Goal: Feedback & Contribution: Submit feedback/report problem

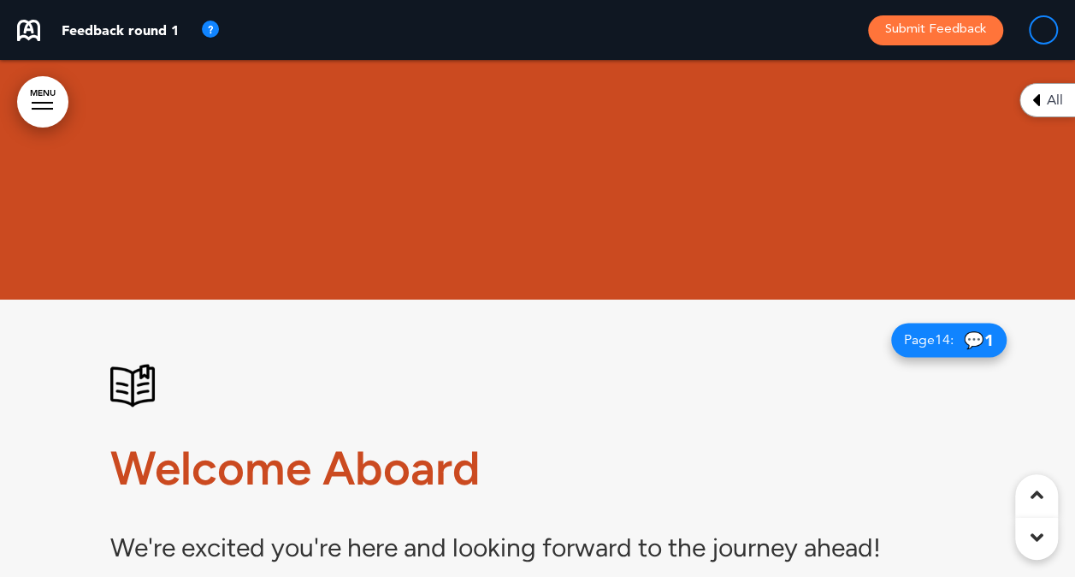
scroll to position [1027, 0]
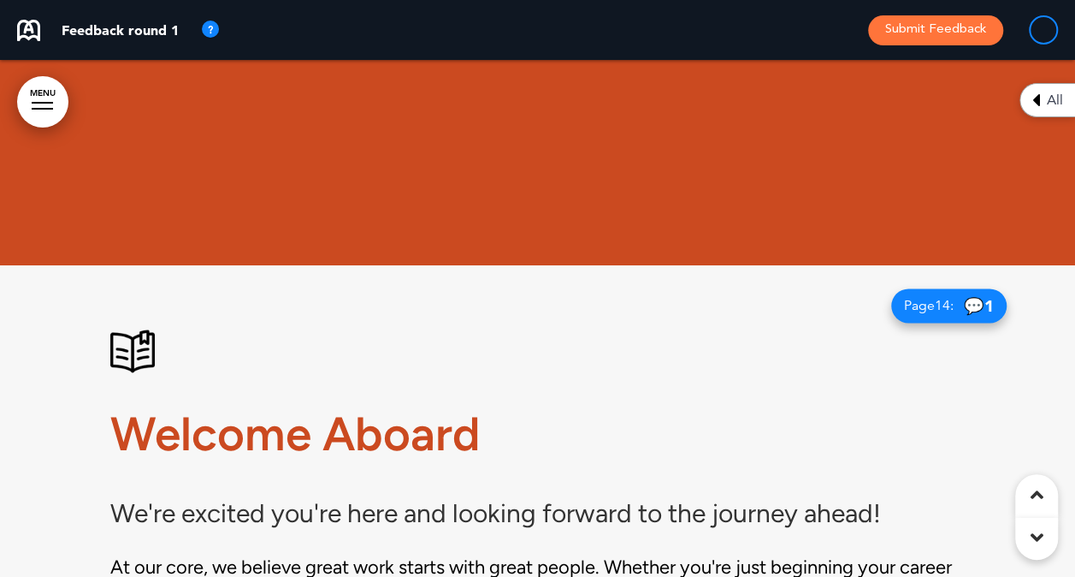
click at [974, 301] on span "💬 1" at bounding box center [979, 306] width 30 height 16
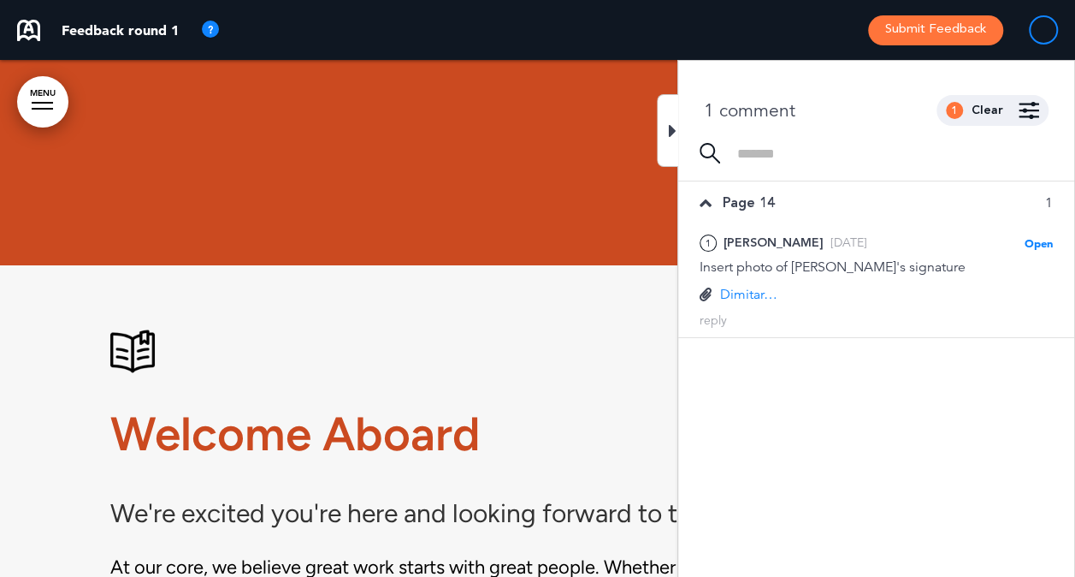
click at [659, 131] on div at bounding box center [667, 130] width 21 height 73
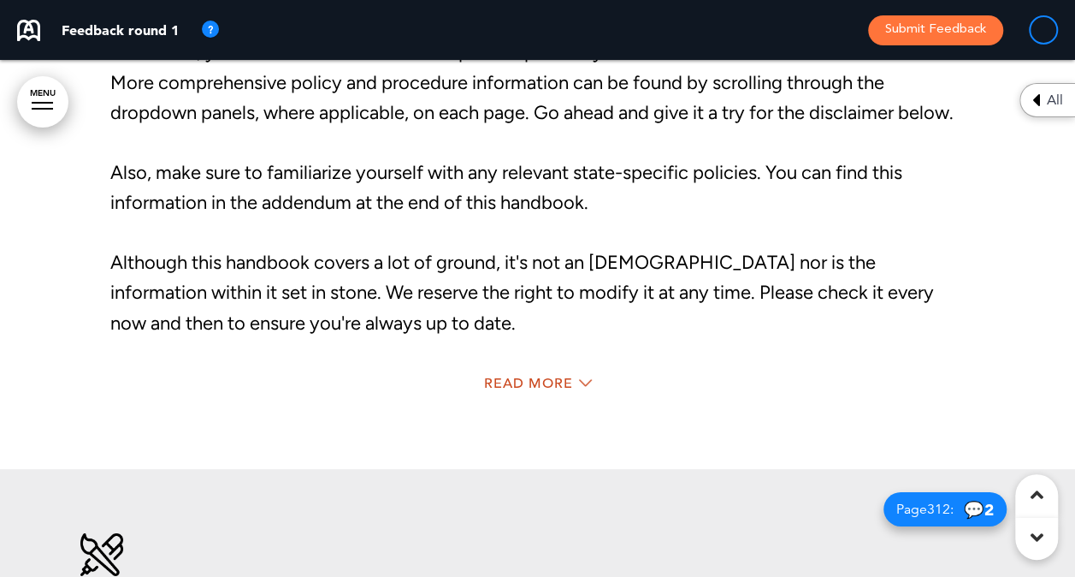
scroll to position [2452, 0]
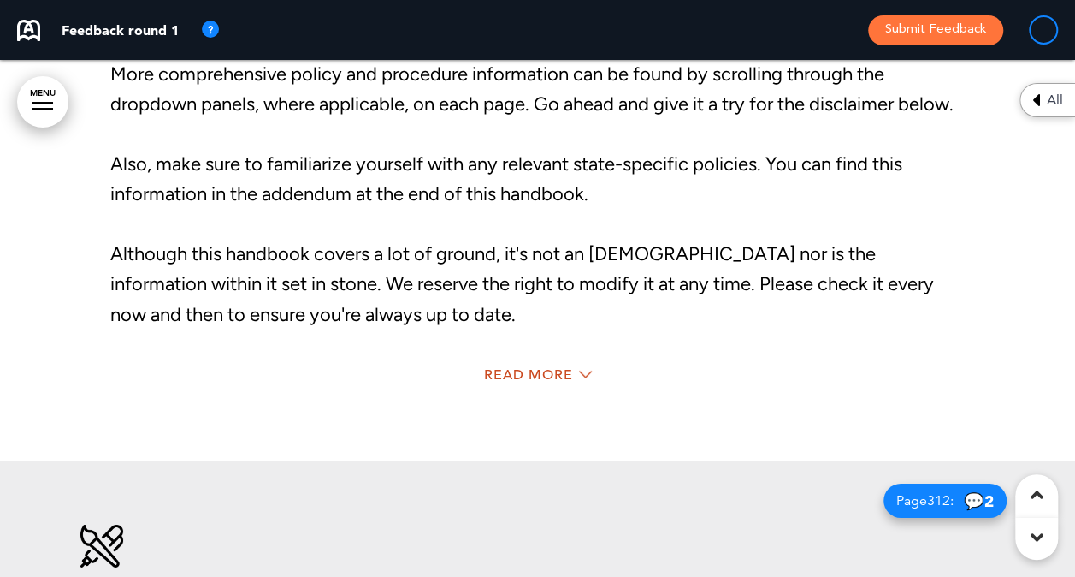
click at [537, 364] on div "Read More" at bounding box center [537, 376] width 855 height 35
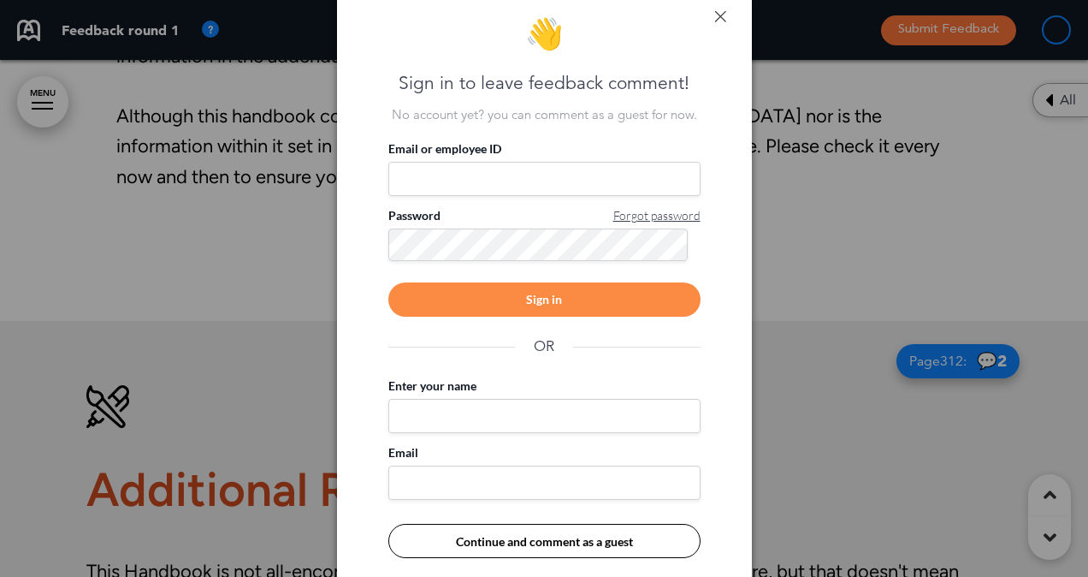
click at [717, 14] on link at bounding box center [720, 16] width 12 height 12
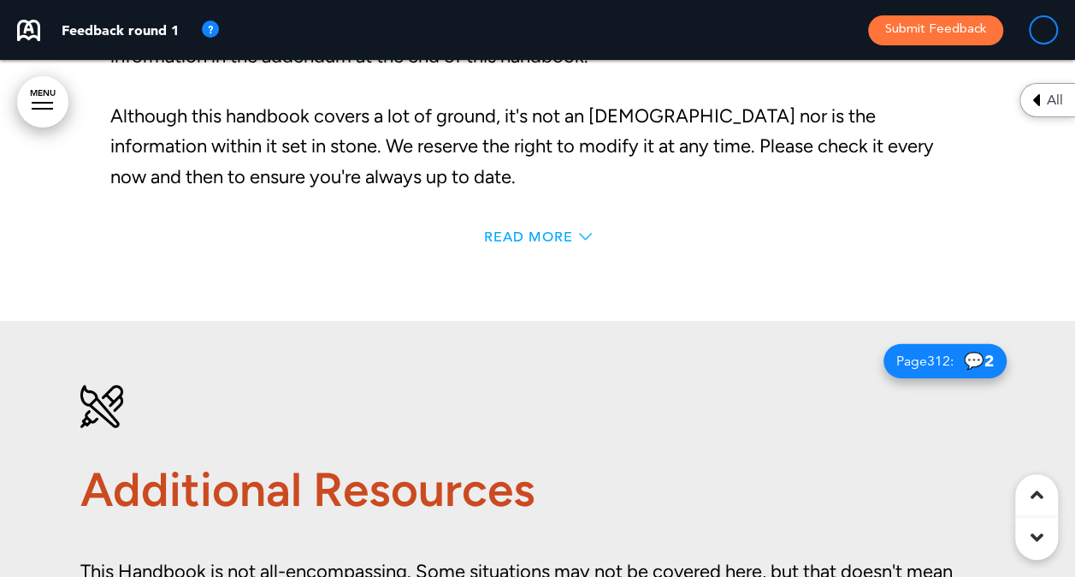
click at [523, 236] on span "Read More" at bounding box center [528, 237] width 89 height 14
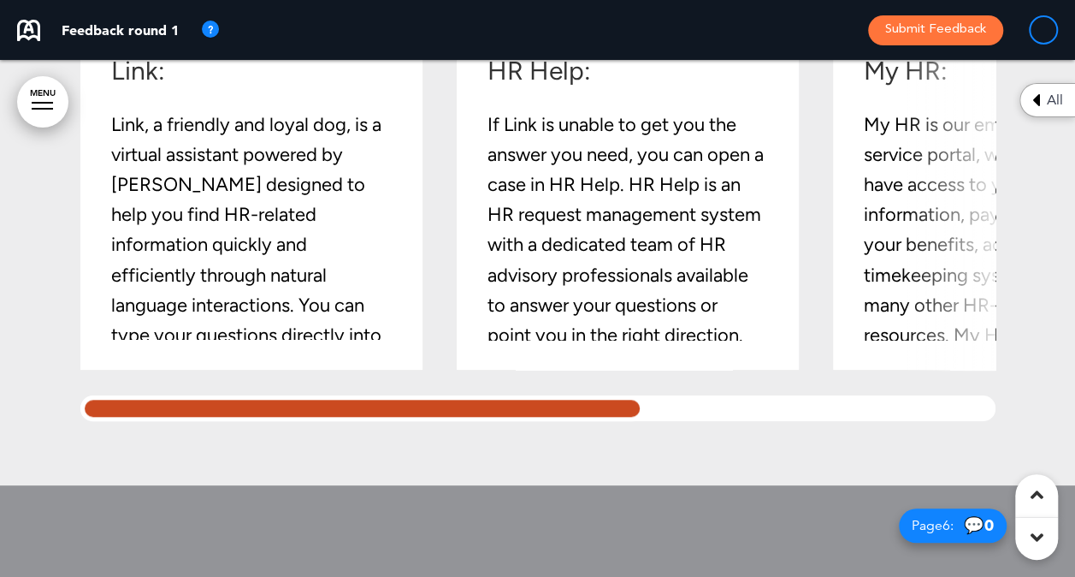
scroll to position [3752, 0]
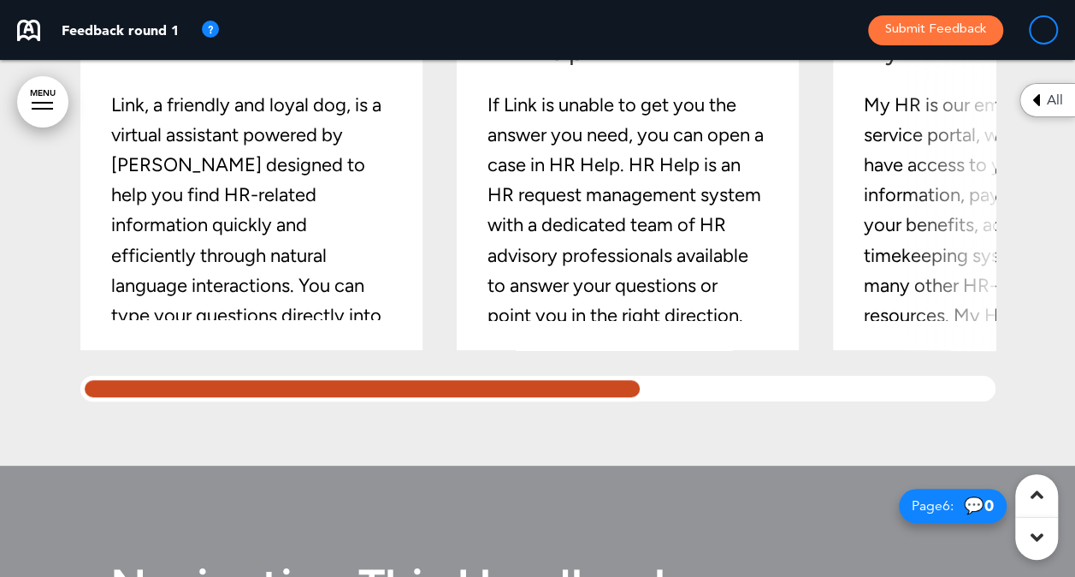
click at [527, 401] on div at bounding box center [362, 389] width 565 height 26
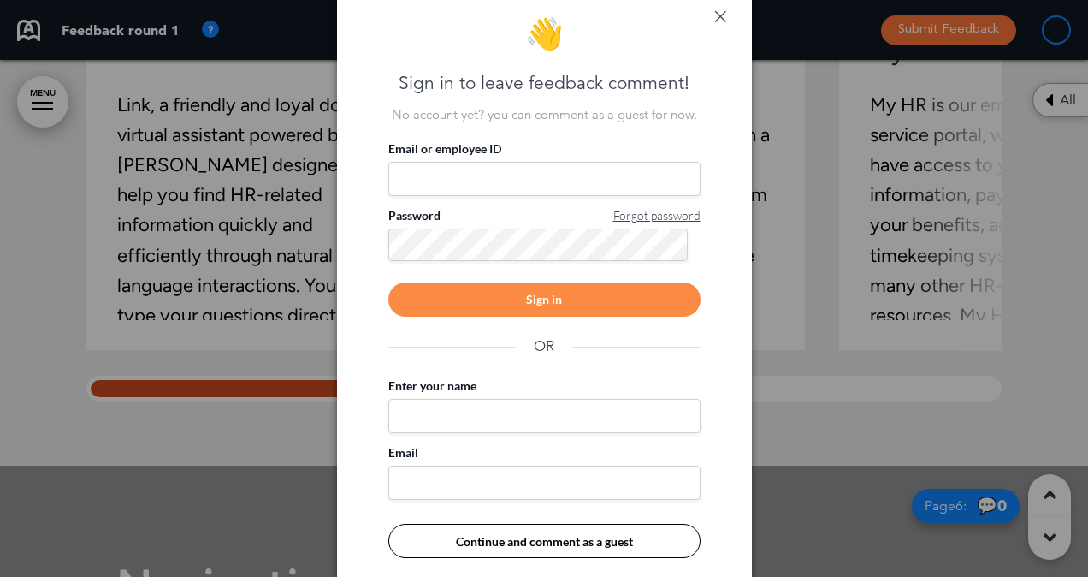
click at [719, 12] on link at bounding box center [720, 16] width 12 height 12
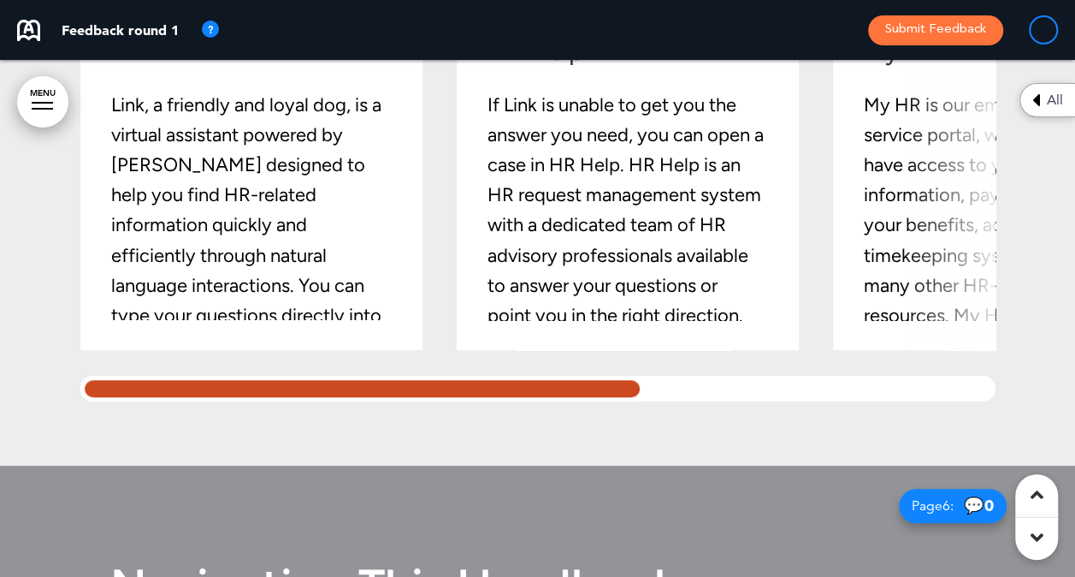
click at [385, 320] on div "Link: Link, a friendly and loyal dog, is a virtual assistant powered by Boost A…" at bounding box center [259, 179] width 299 height 282
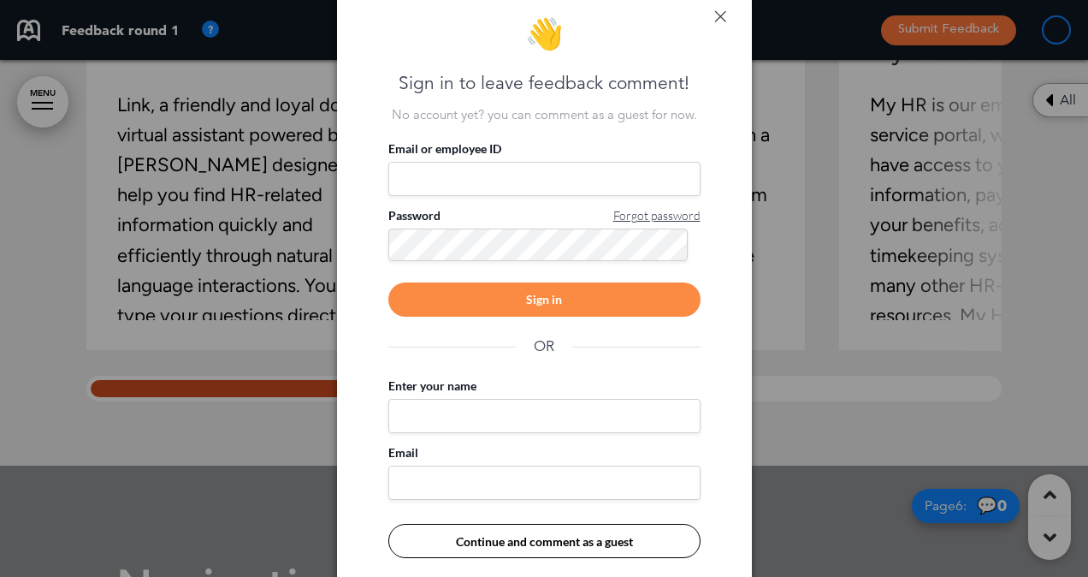
click at [722, 14] on link at bounding box center [720, 16] width 12 height 12
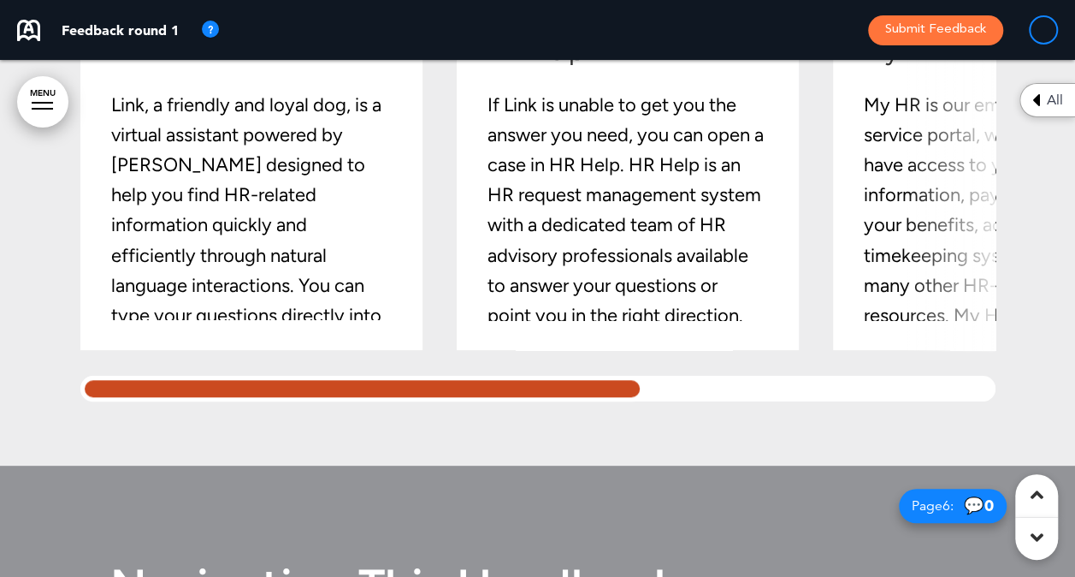
click at [731, 219] on p "If Link is unable to get you the answer you need, you can open a case in HR Hel…" at bounding box center [626, 240] width 276 height 301
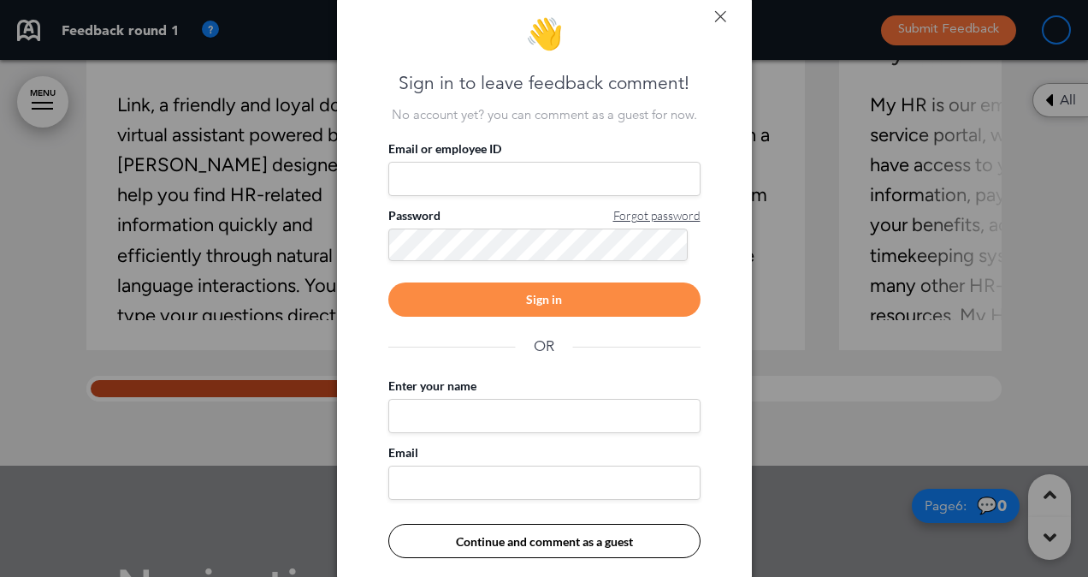
click at [715, 20] on link at bounding box center [720, 16] width 12 height 12
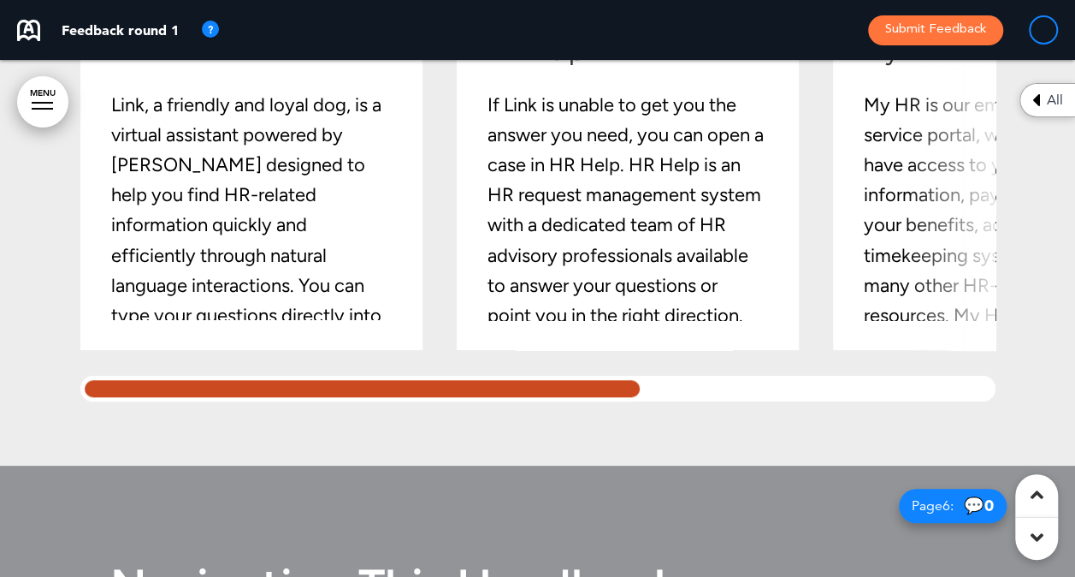
click at [587, 401] on div at bounding box center [362, 389] width 565 height 26
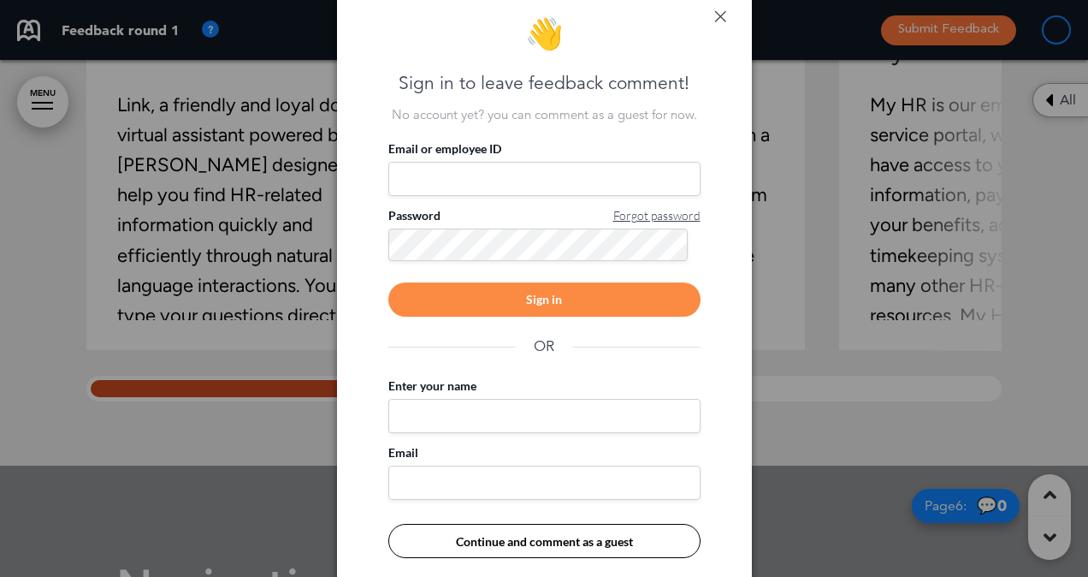
click at [724, 15] on link at bounding box center [720, 16] width 12 height 12
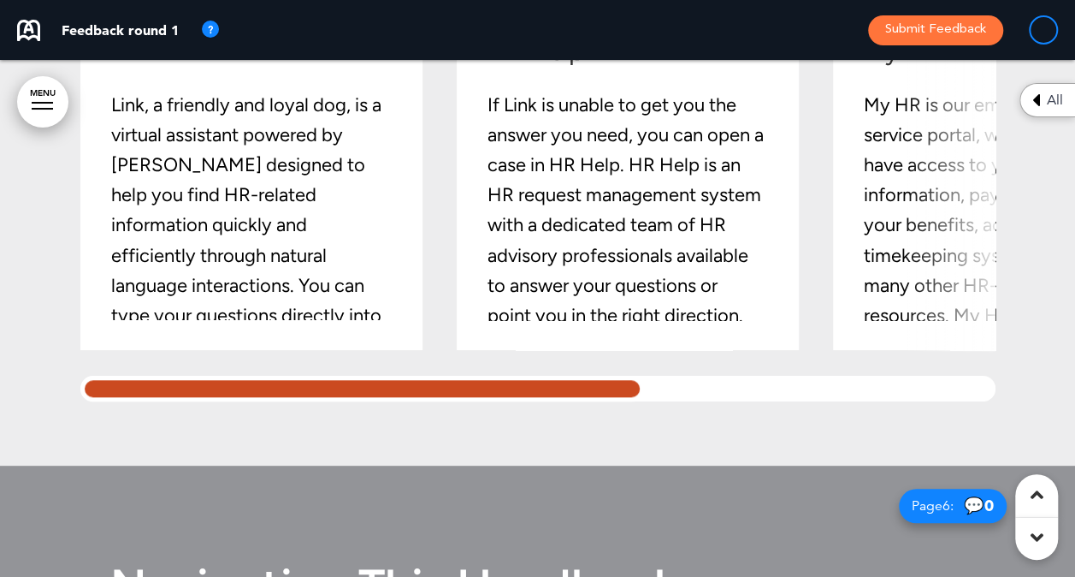
drag, startPoint x: 618, startPoint y: 402, endPoint x: 721, endPoint y: 404, distance: 103.5
click at [721, 401] on div "Link: Link, a friendly and loyal dog, is a virtual assistant powered by Boost A…" at bounding box center [537, 205] width 915 height 394
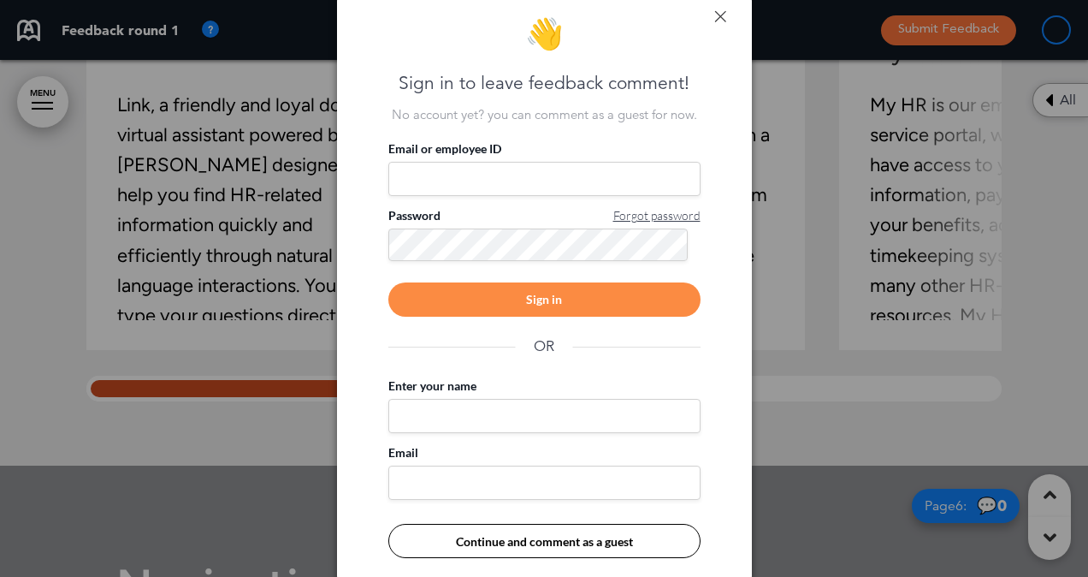
click at [719, 10] on link at bounding box center [720, 16] width 12 height 12
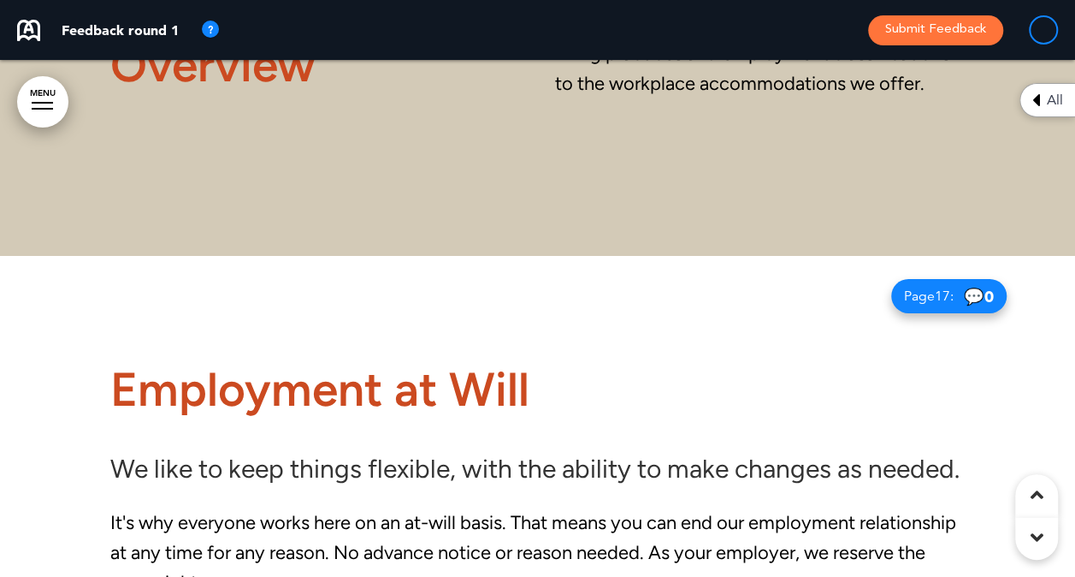
scroll to position [12376, 0]
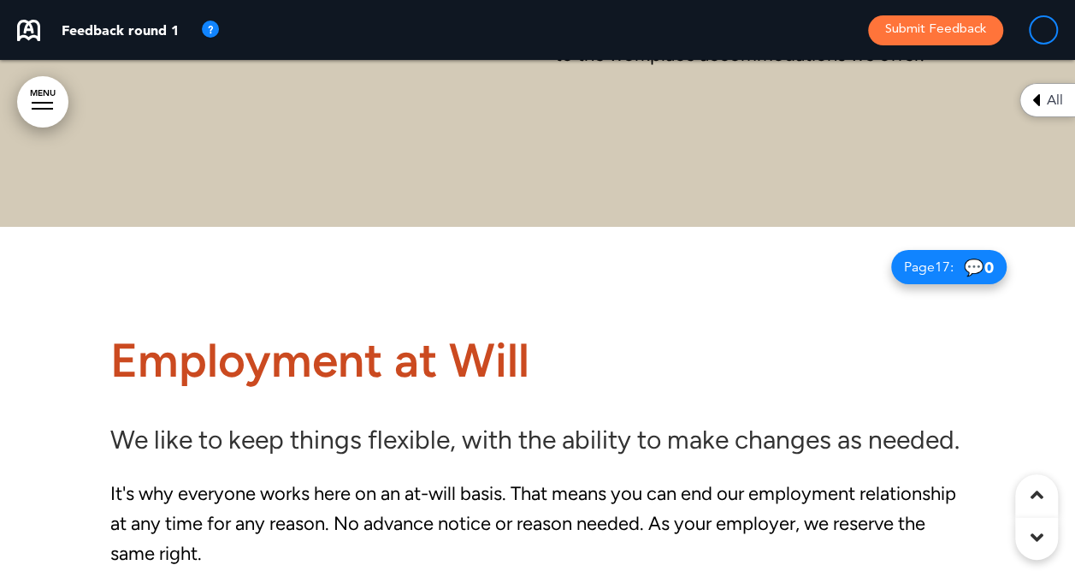
click at [1039, 534] on icon at bounding box center [1037, 537] width 13 height 21
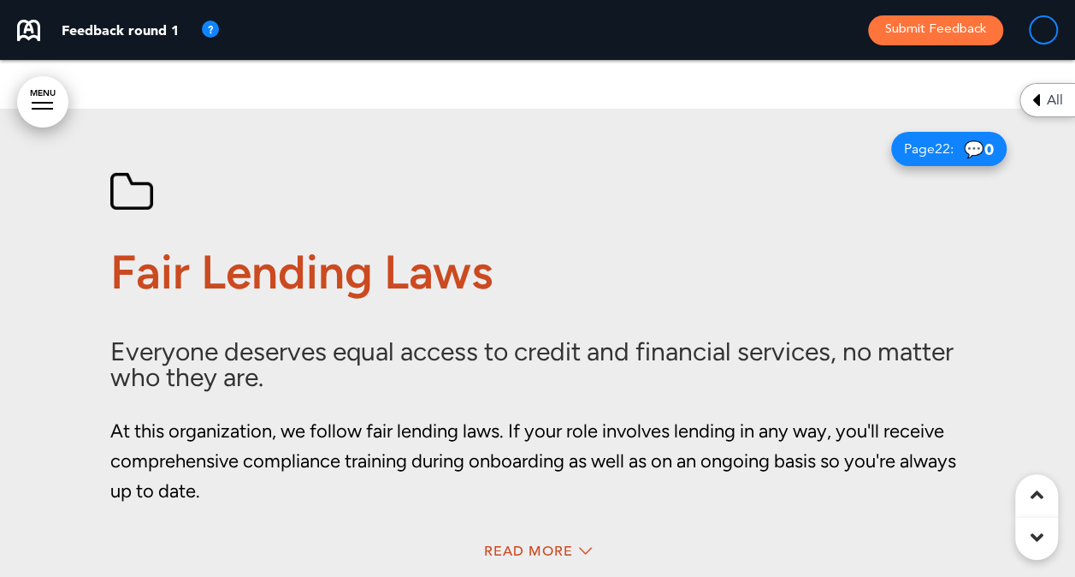
scroll to position [21635, 0]
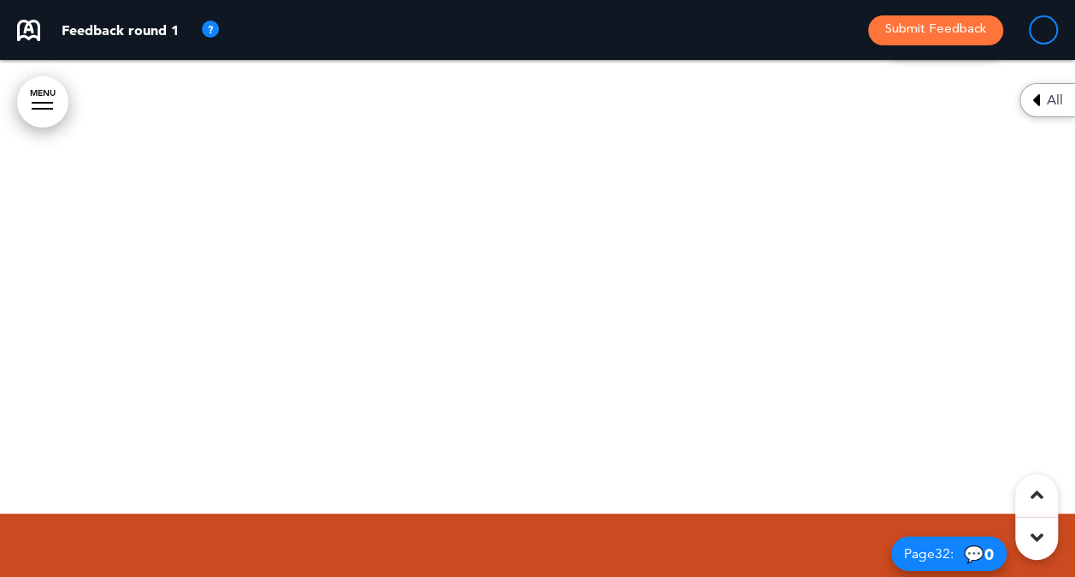
click at [1027, 489] on div at bounding box center [1036, 495] width 43 height 43
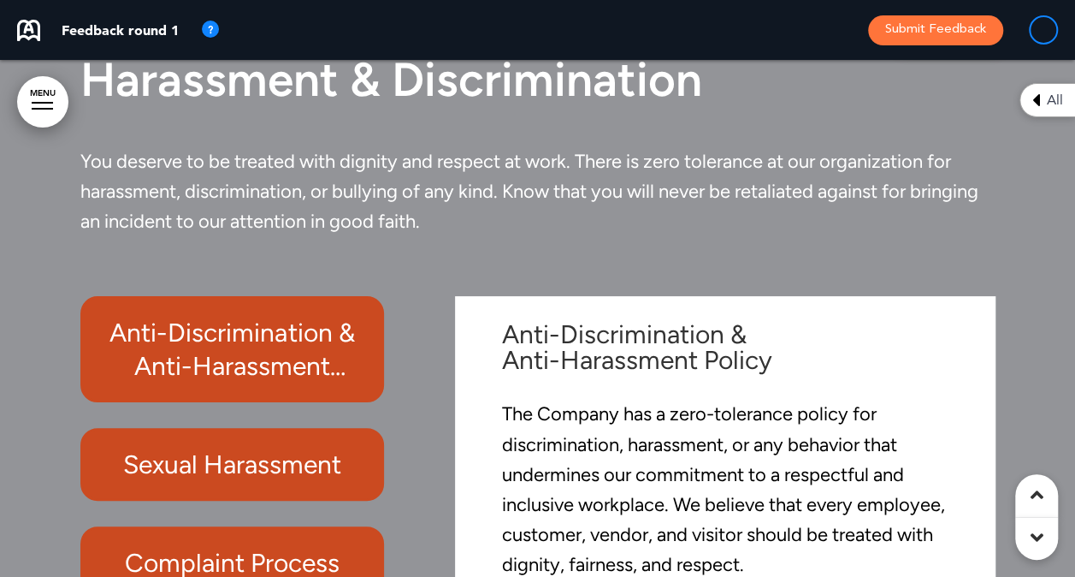
scroll to position [13789, 0]
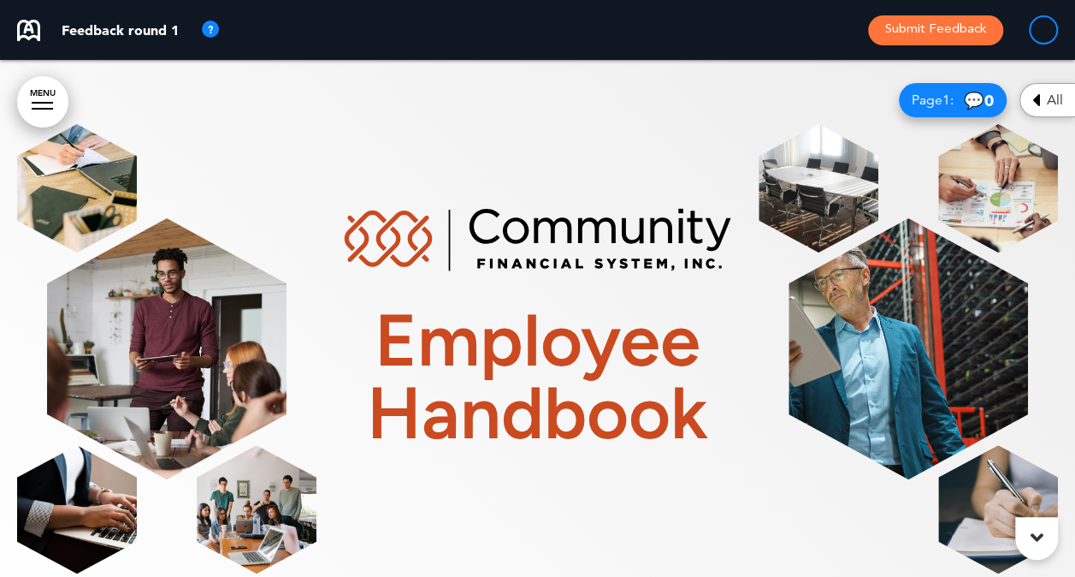
click at [1040, 102] on div "All" at bounding box center [1048, 100] width 56 height 34
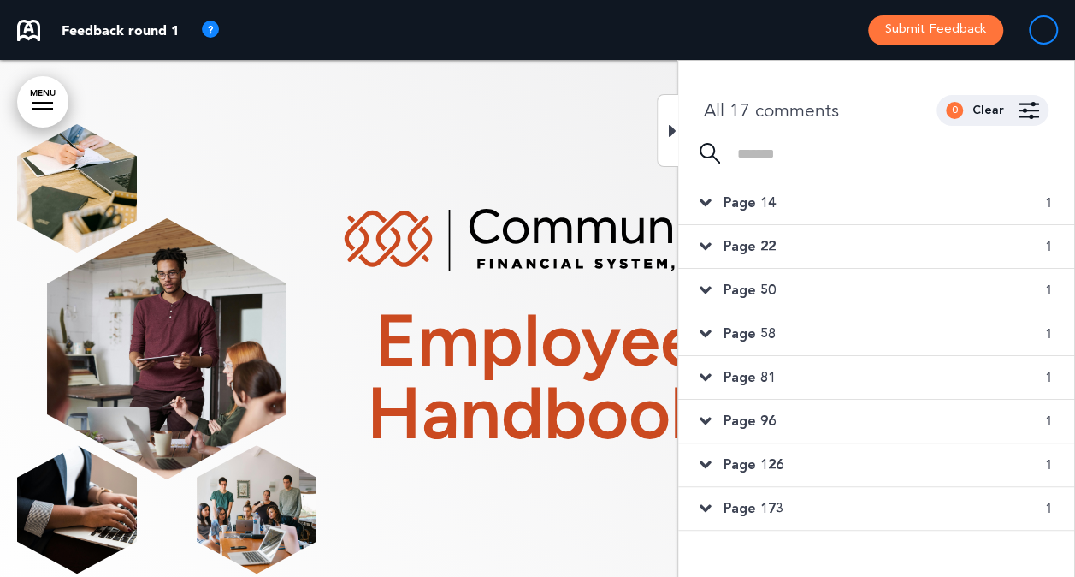
click at [770, 203] on span "Page 14" at bounding box center [749, 202] width 52 height 19
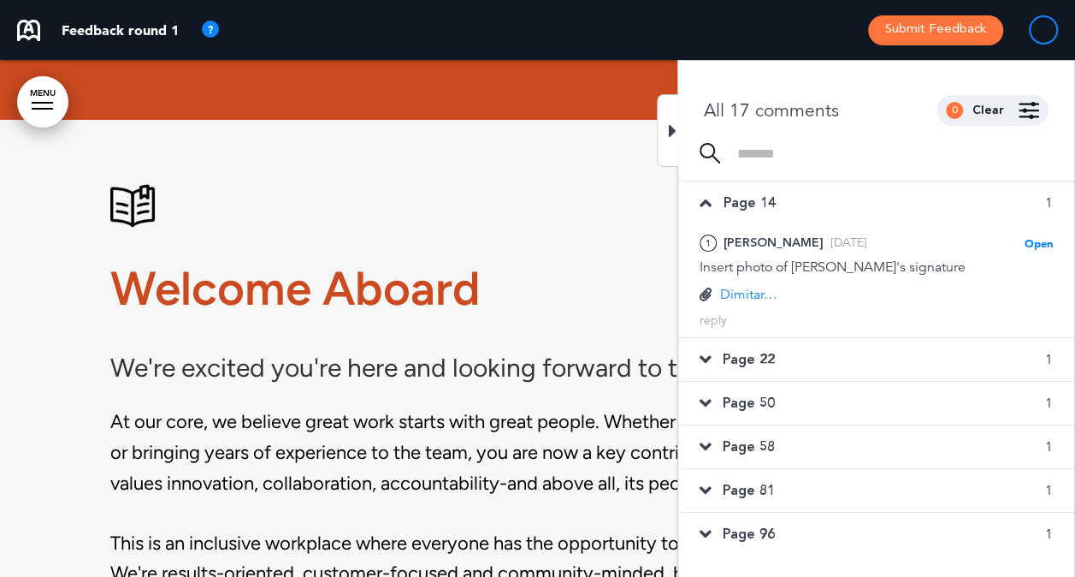
scroll to position [1232, 0]
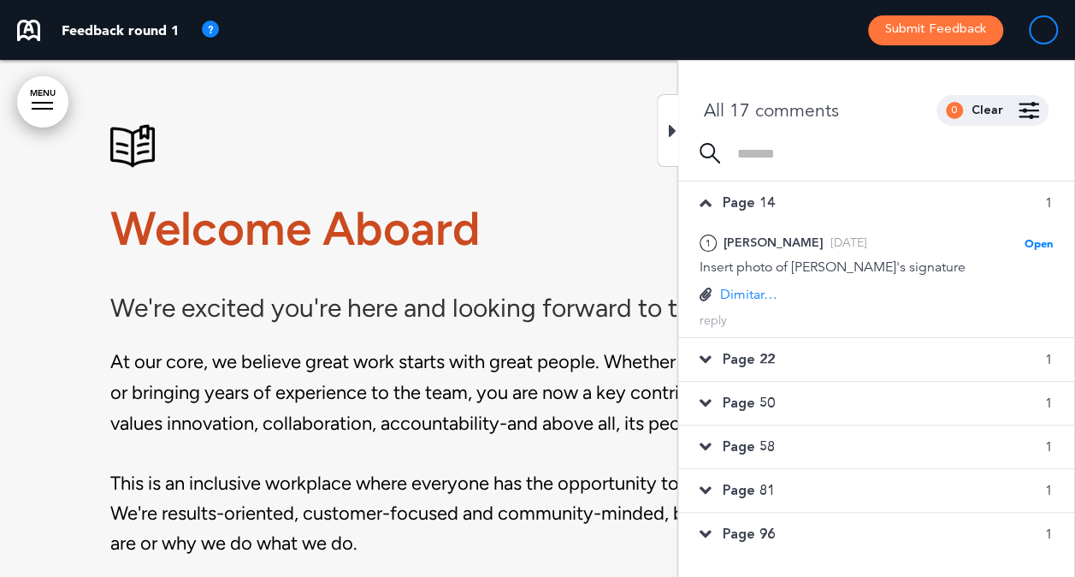
click at [755, 359] on span "Page 22" at bounding box center [749, 359] width 52 height 19
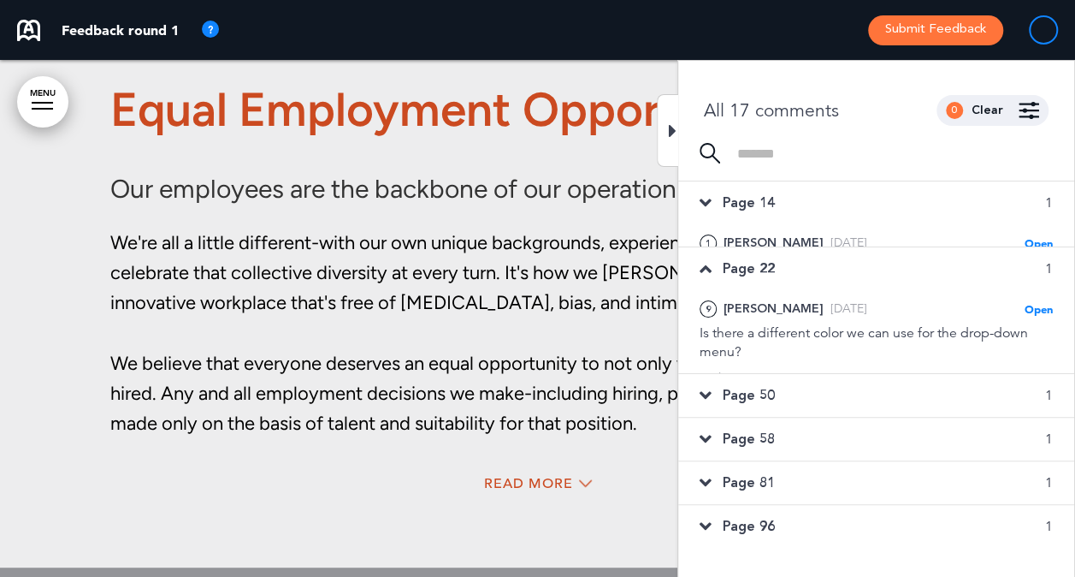
scroll to position [14121, 0]
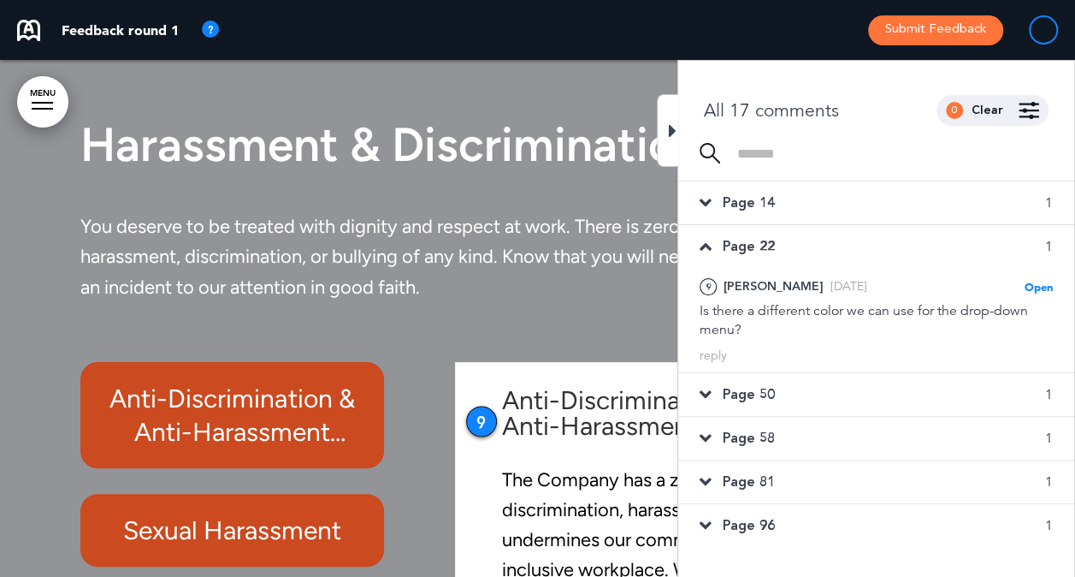
click at [753, 395] on span "Page 50" at bounding box center [749, 394] width 52 height 19
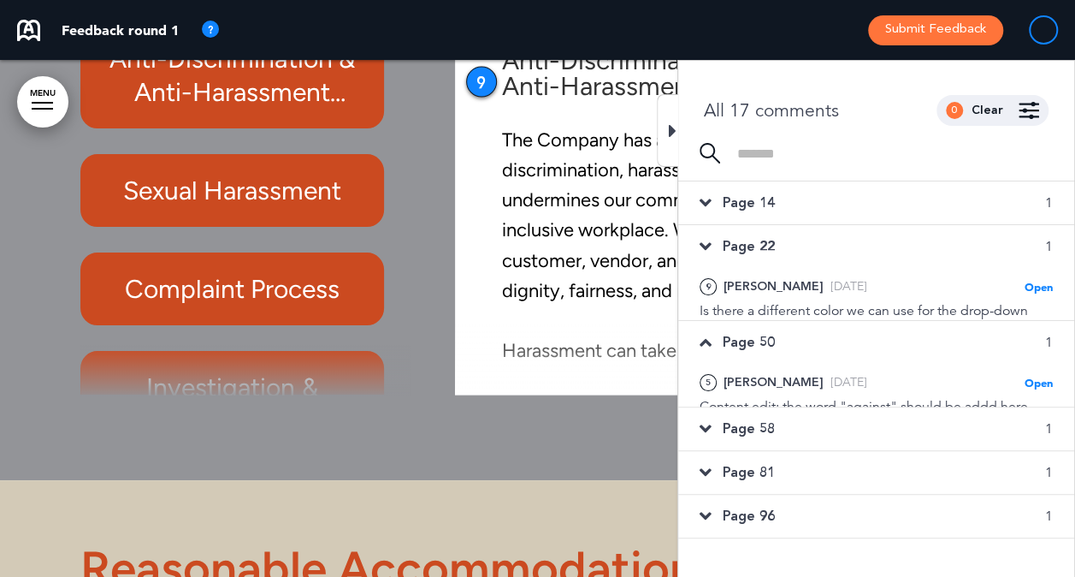
scroll to position [21857, 0]
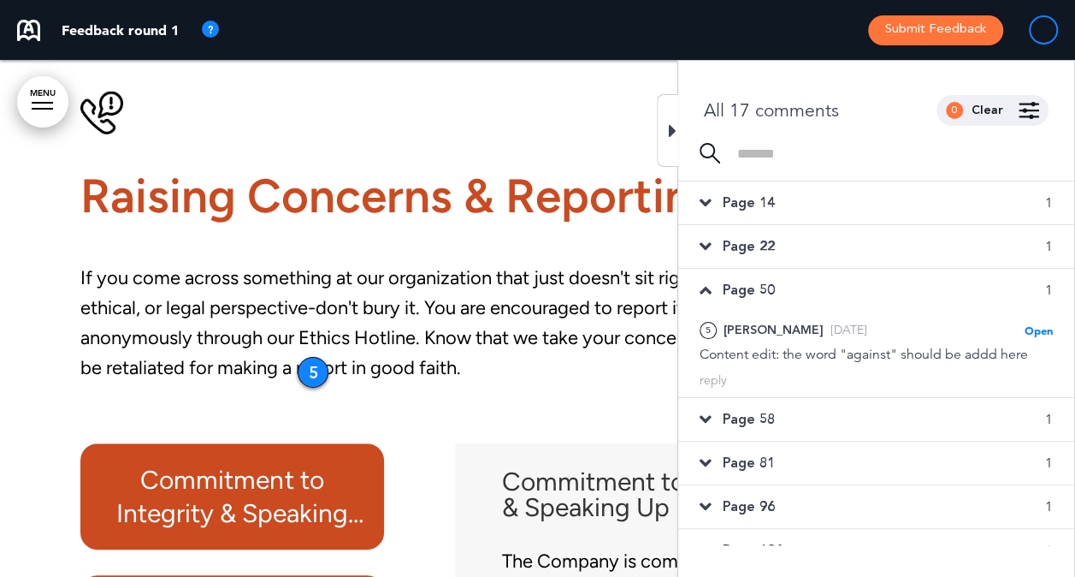
click at [749, 411] on span "Page 58" at bounding box center [749, 419] width 52 height 19
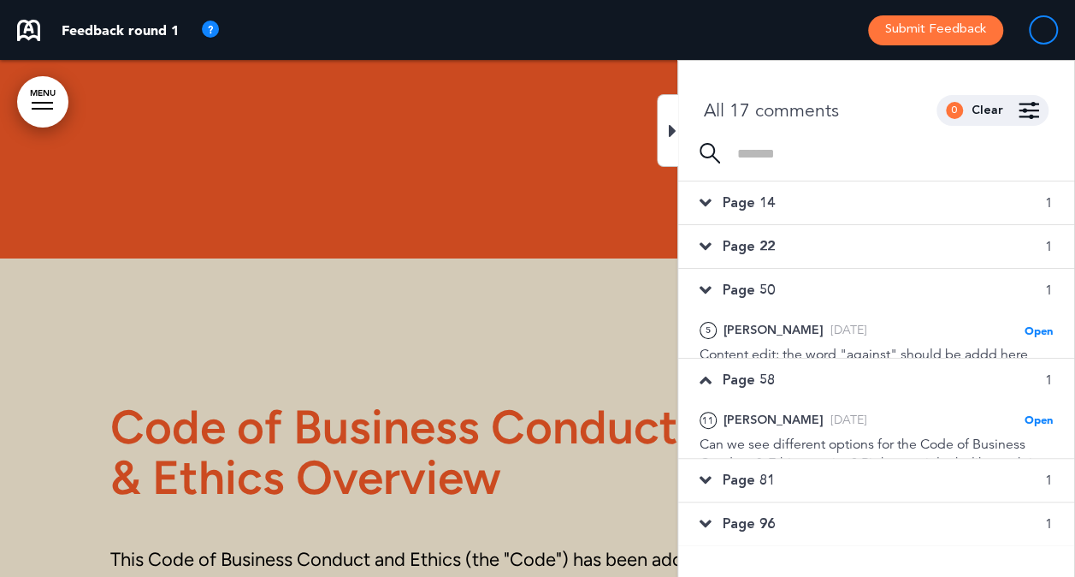
scroll to position [23962, 0]
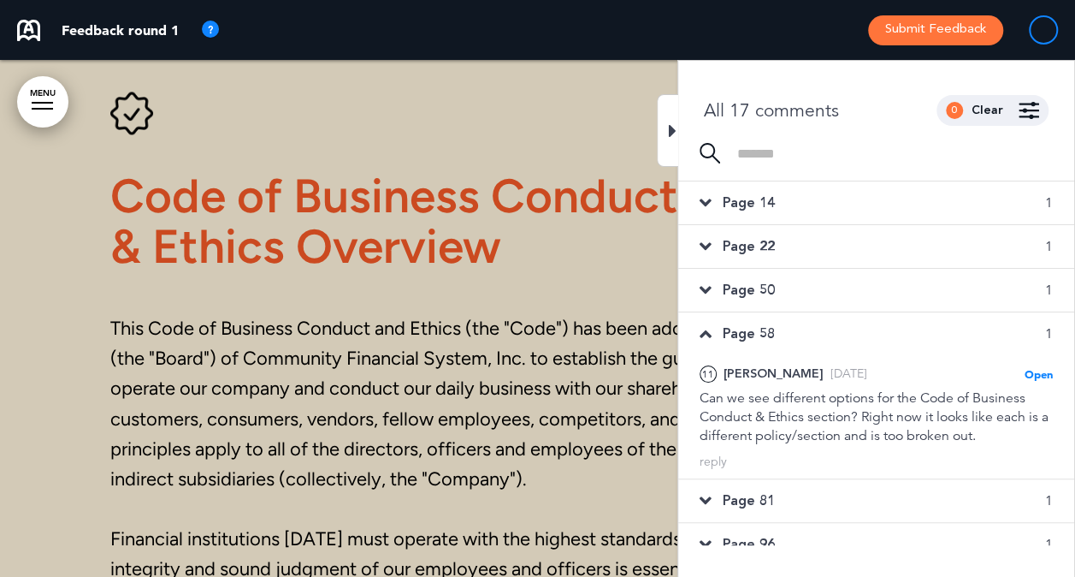
click at [746, 504] on span "Page 81" at bounding box center [749, 500] width 52 height 19
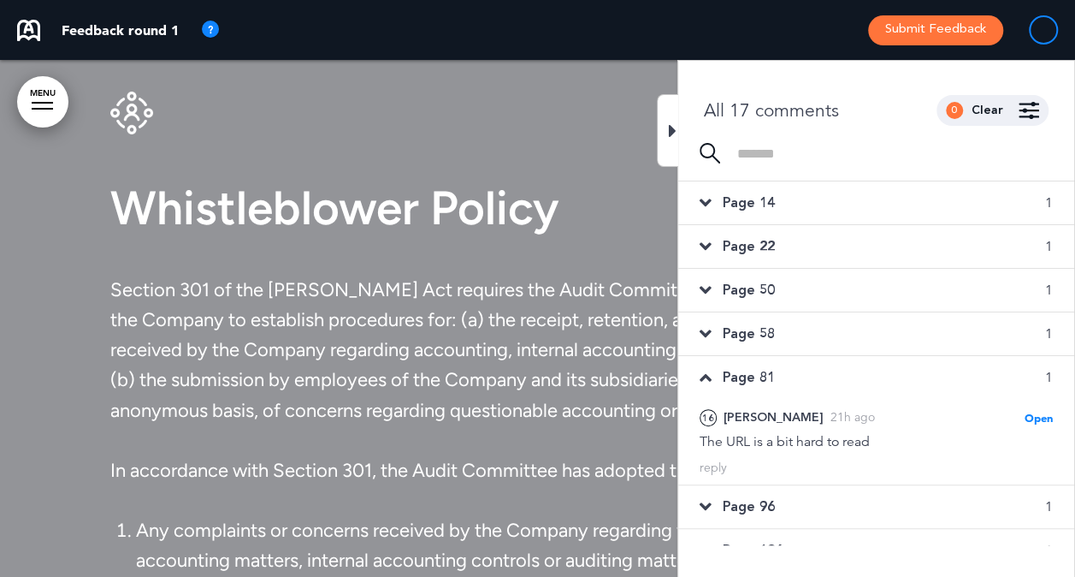
click at [746, 504] on span "Page 96" at bounding box center [749, 506] width 52 height 19
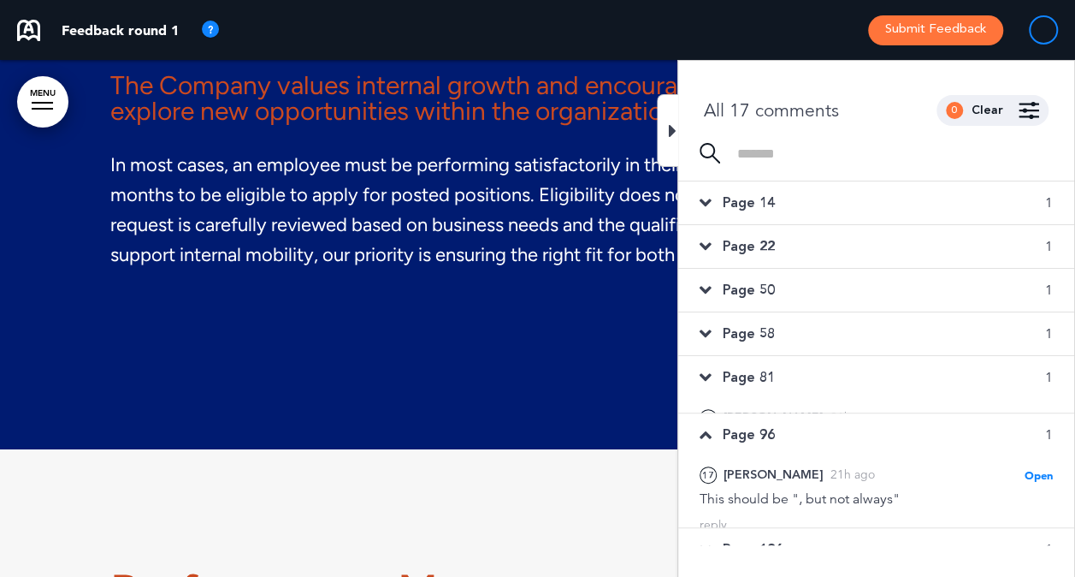
scroll to position [49324, 0]
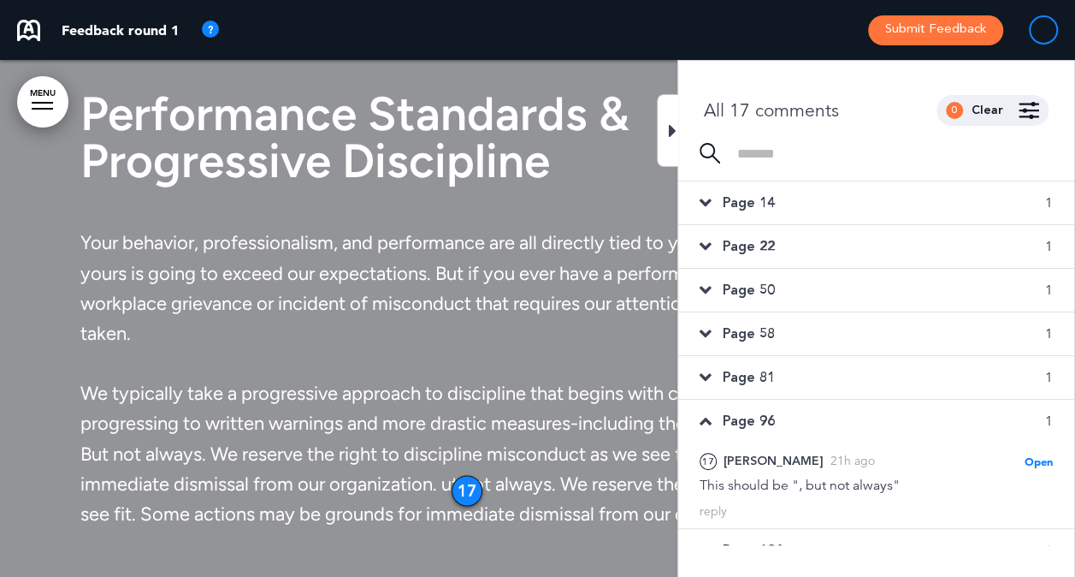
click at [666, 125] on div at bounding box center [667, 130] width 21 height 73
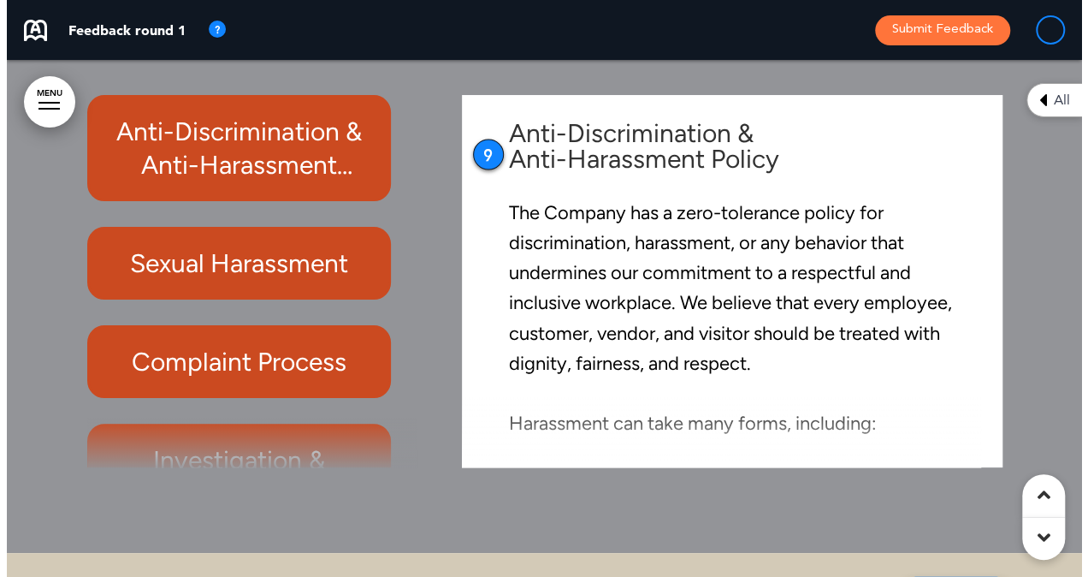
scroll to position [14412, 0]
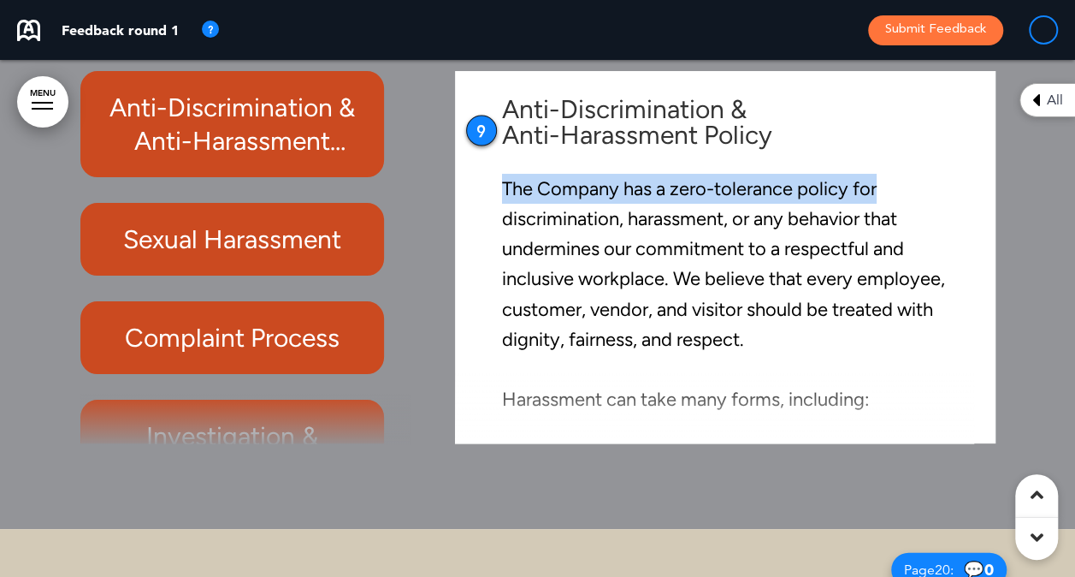
drag, startPoint x: 967, startPoint y: 133, endPoint x: 963, endPoint y: 178, distance: 44.6
click at [963, 178] on div "Anti-Discrimination & Anti-Harassment Policy The Company has a zero-tolerance p…" at bounding box center [725, 257] width 514 height 355
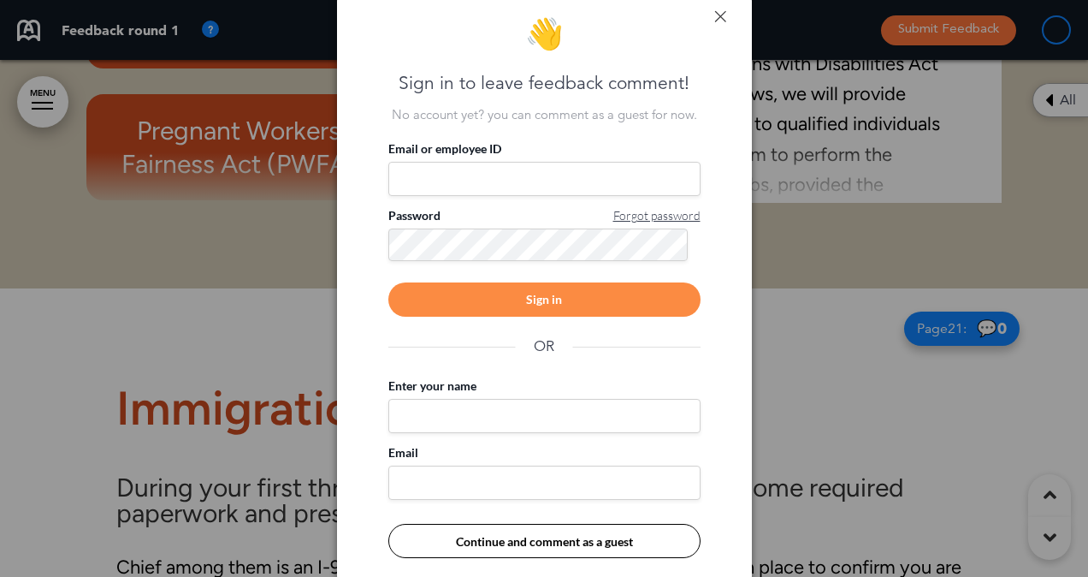
click at [435, 417] on input "Enter your name" at bounding box center [544, 416] width 312 height 34
type input "**********"
click at [435, 484] on input "Email" at bounding box center [544, 482] width 312 height 34
type input "**********"
click at [446, 541] on button "Continue and comment as a guest" at bounding box center [544, 541] width 312 height 34
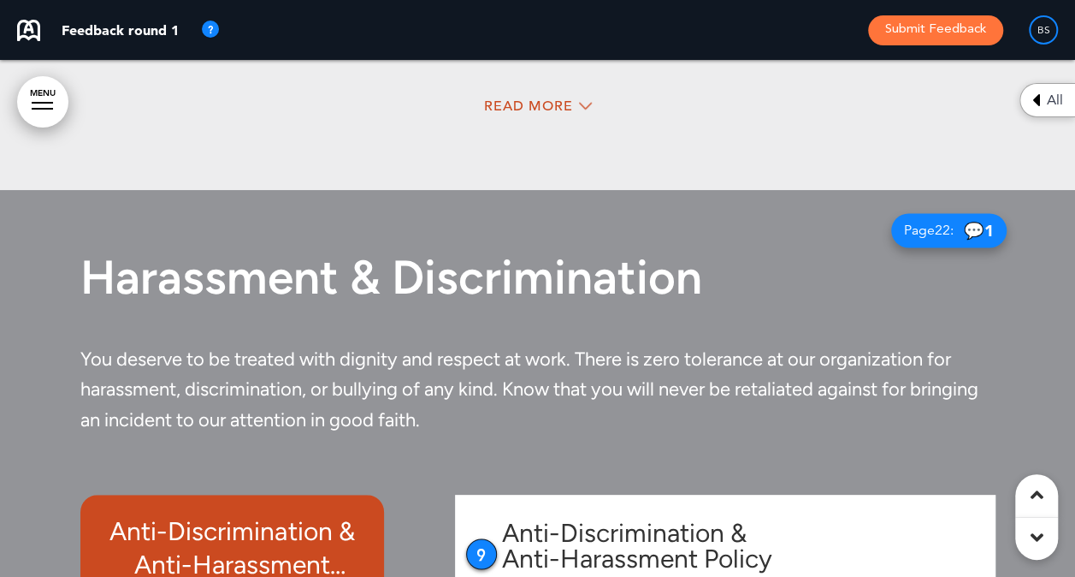
scroll to position [14412, 0]
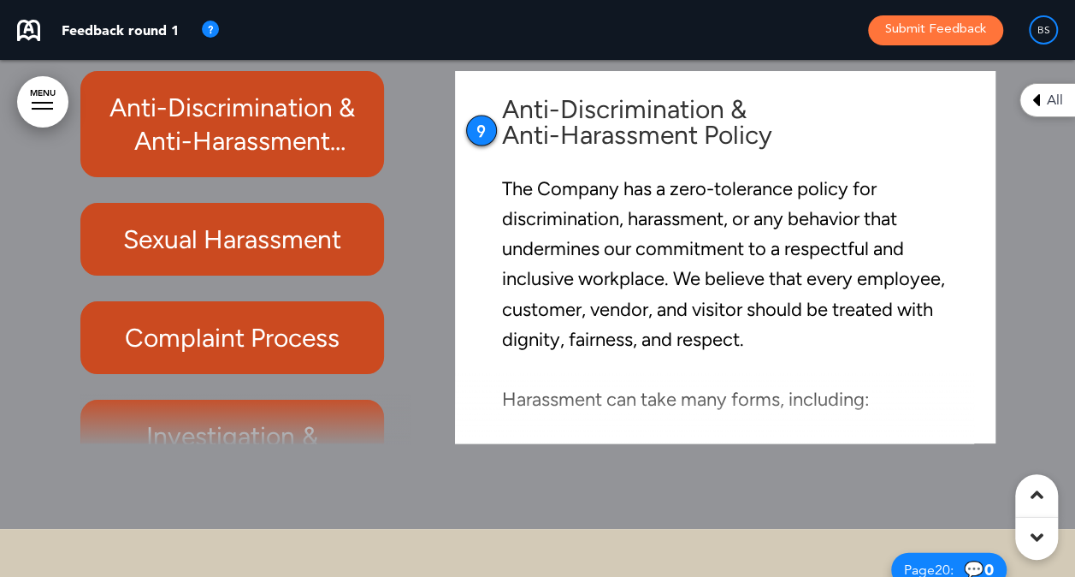
click at [309, 238] on h6 "Sexual Harassment" at bounding box center [232, 238] width 265 height 33
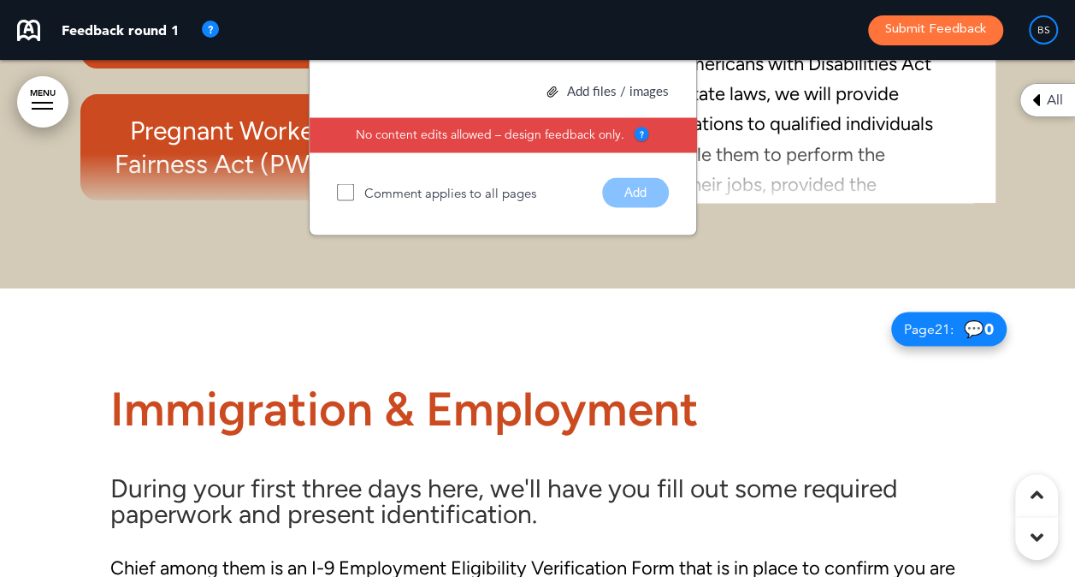
scroll to position [14081, 0]
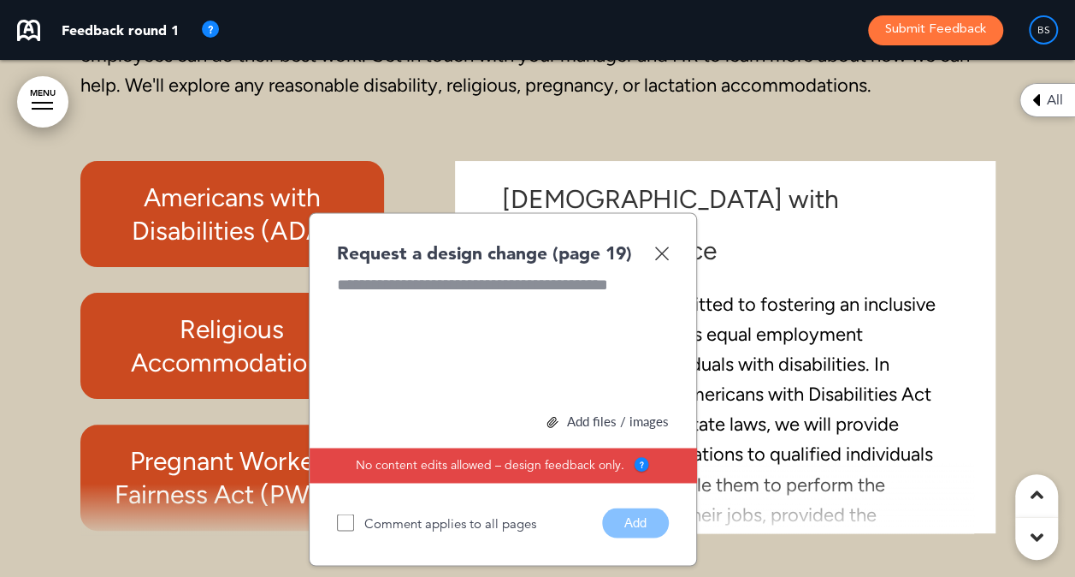
click at [658, 254] on img at bounding box center [661, 253] width 15 height 15
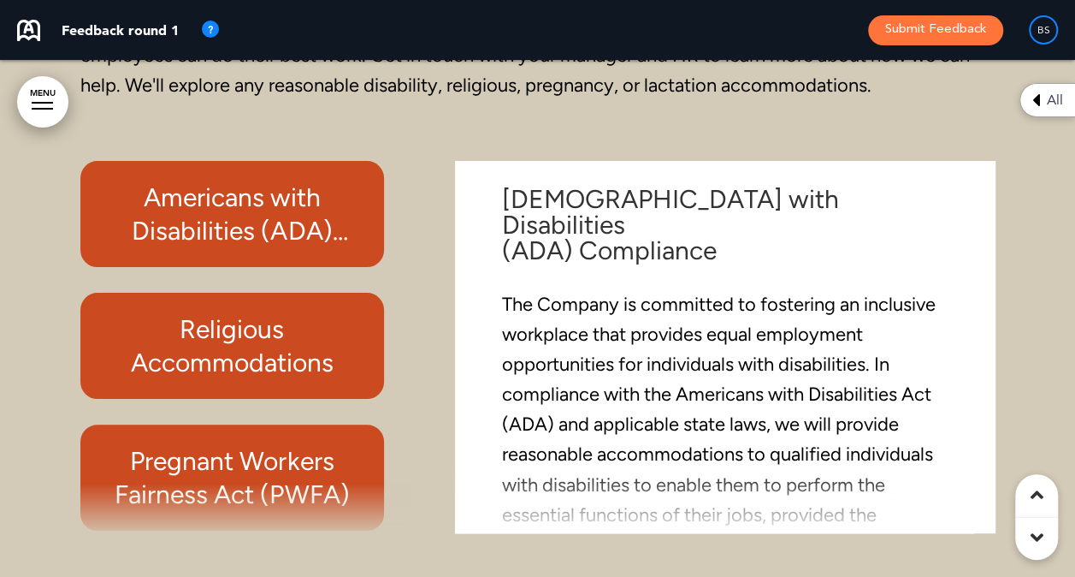
click at [317, 204] on h6 "Americans with Disabilities (ADA) Compliance" at bounding box center [232, 214] width 265 height 67
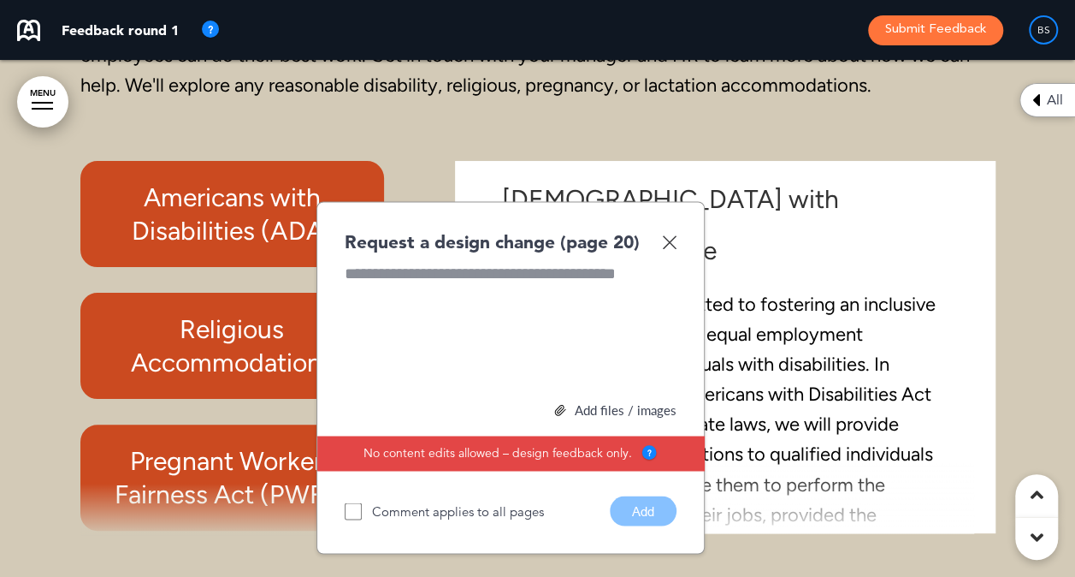
click at [670, 246] on img at bounding box center [669, 241] width 15 height 15
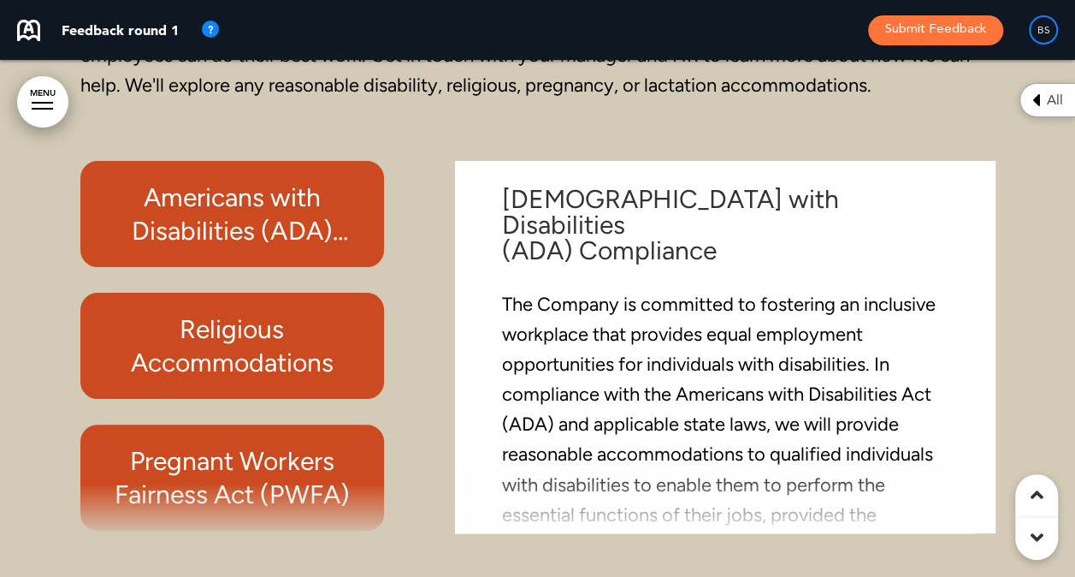
click at [403, 522] on div at bounding box center [245, 507] width 330 height 51
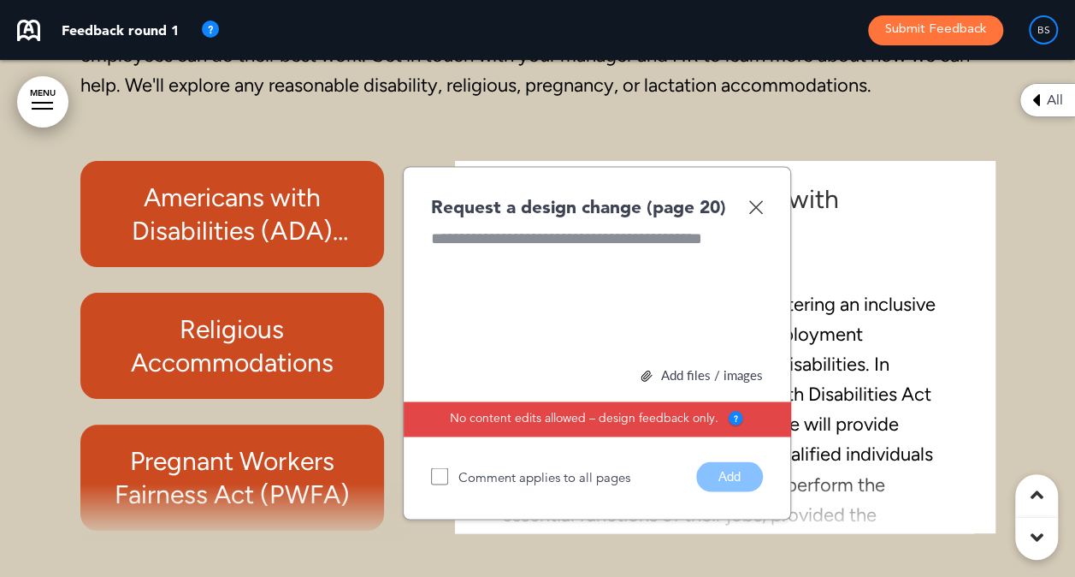
click at [403, 522] on div at bounding box center [245, 507] width 330 height 51
click at [761, 212] on img at bounding box center [756, 206] width 15 height 15
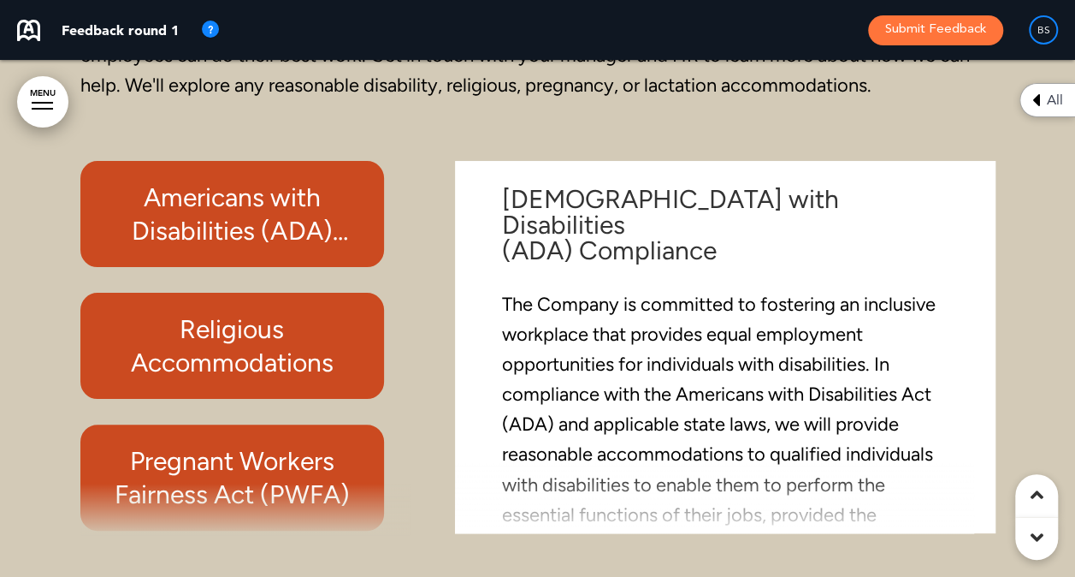
click at [1033, 536] on icon at bounding box center [1037, 537] width 13 height 21
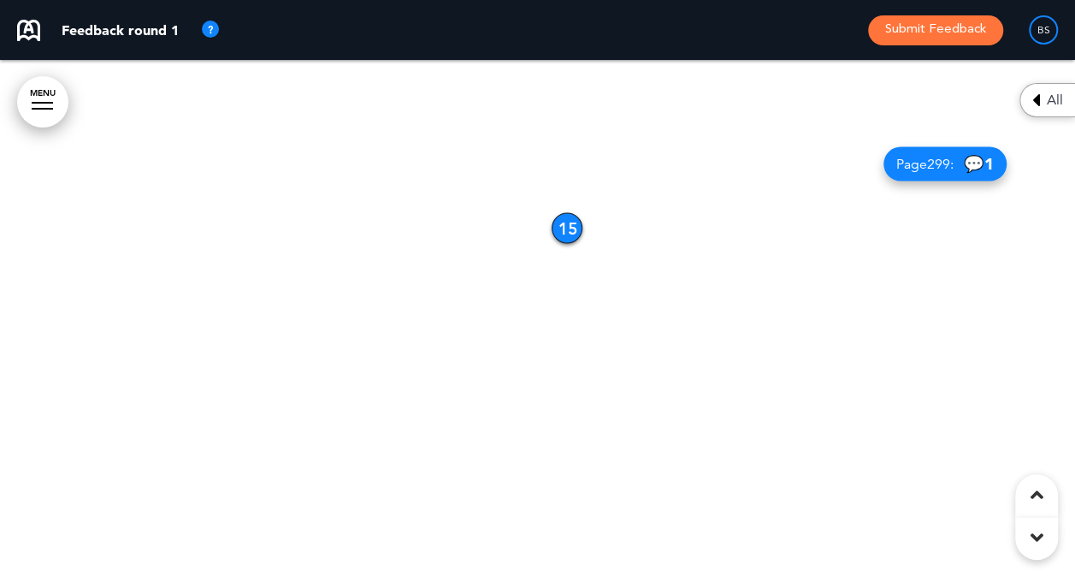
scroll to position [20901, 0]
click at [1045, 29] on div "BS" at bounding box center [1043, 29] width 29 height 29
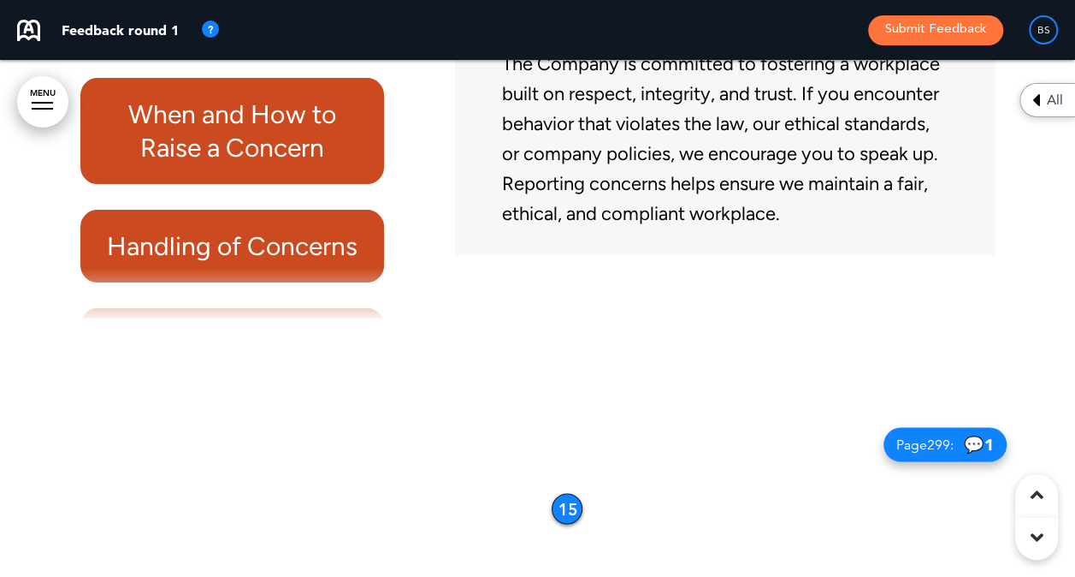
scroll to position [20593, 0]
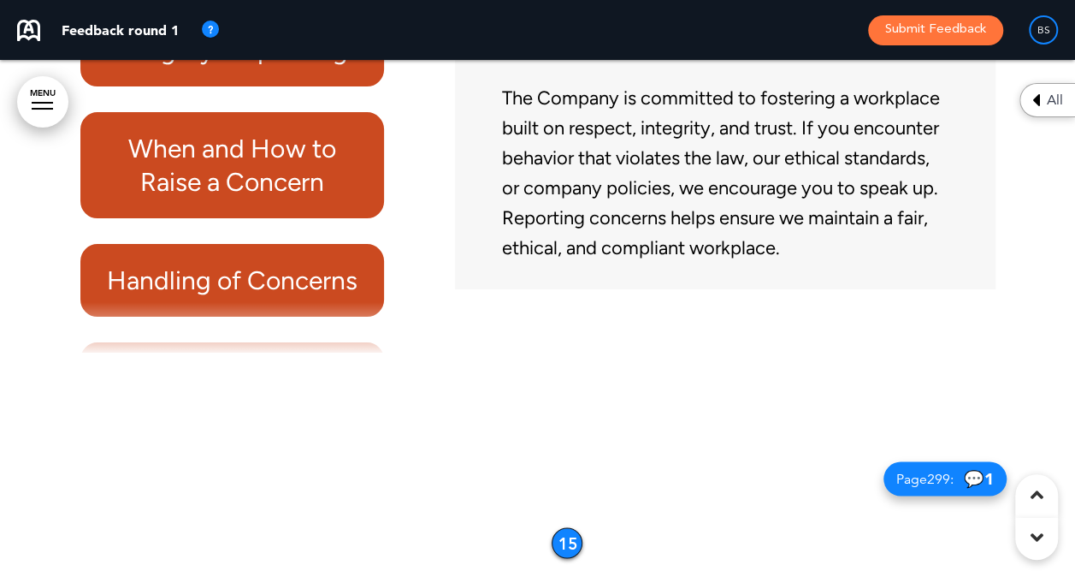
click at [378, 350] on div at bounding box center [245, 327] width 330 height 51
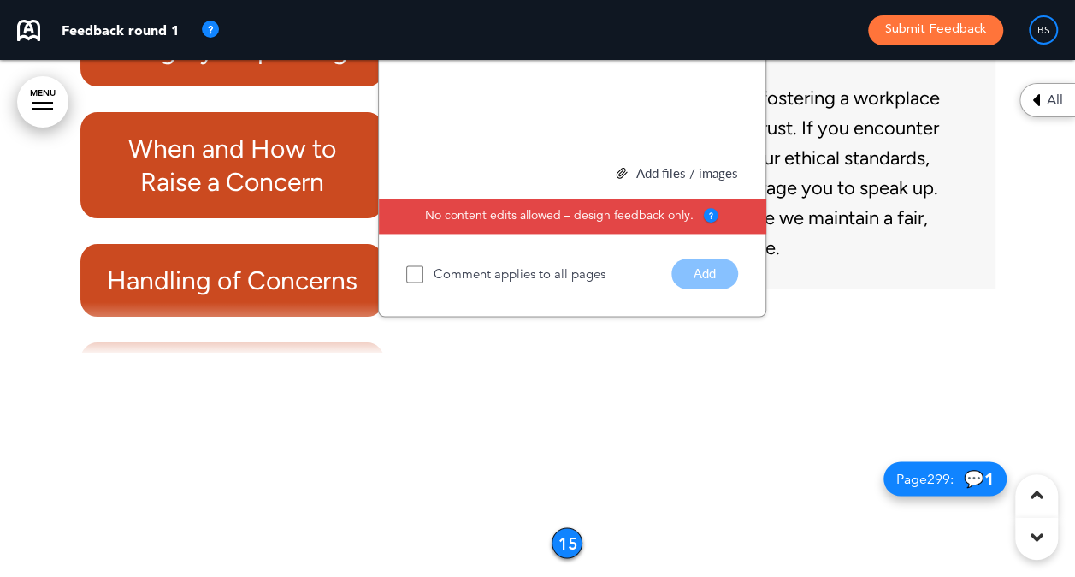
scroll to position [20089, 0]
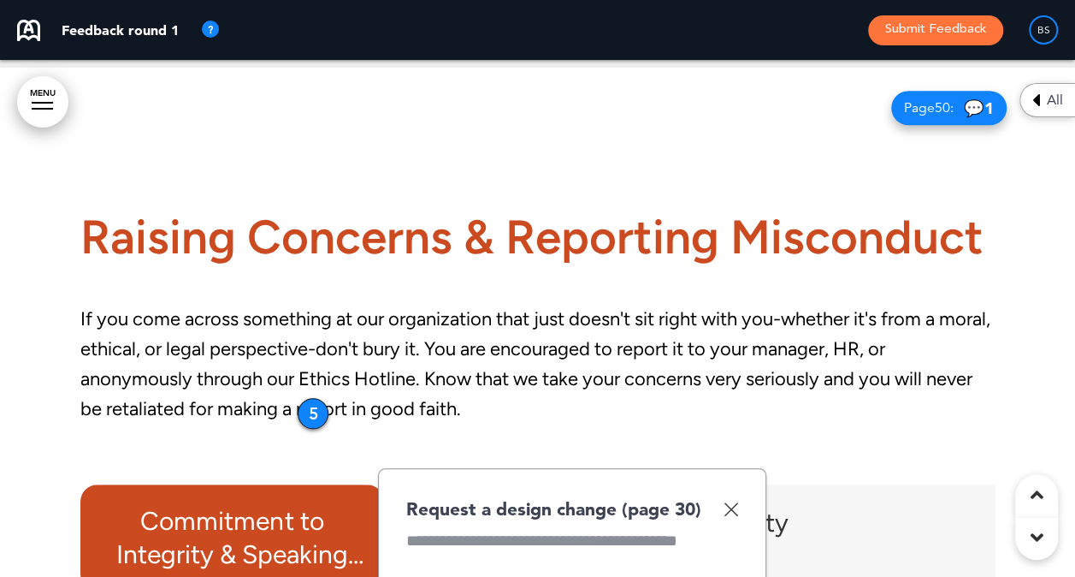
click at [970, 30] on button "Submit Feedback" at bounding box center [935, 30] width 135 height 30
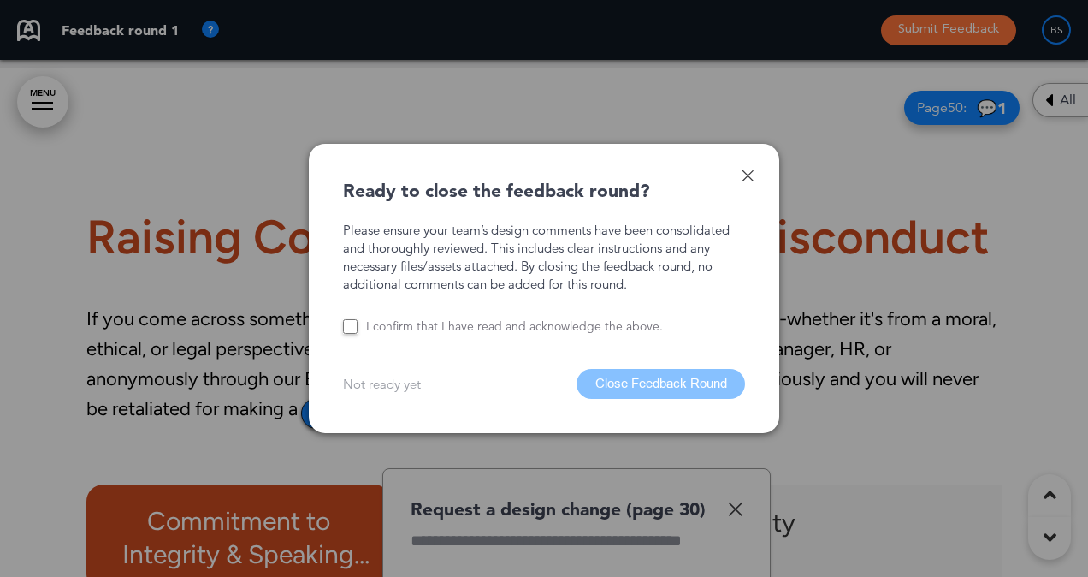
click at [746, 176] on link at bounding box center [748, 175] width 12 height 12
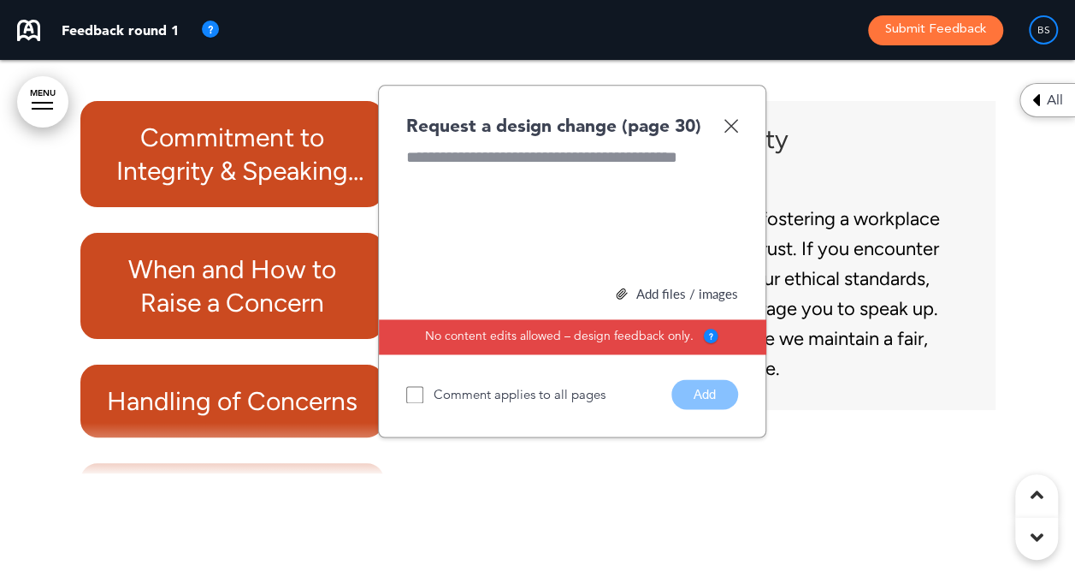
scroll to position [20456, 0]
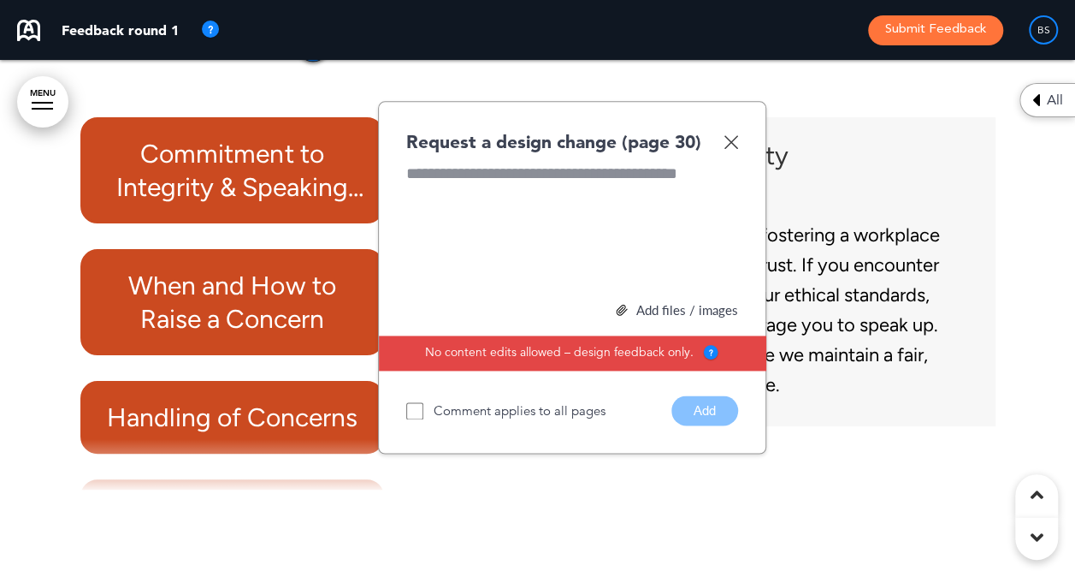
click at [729, 149] on img at bounding box center [731, 141] width 15 height 15
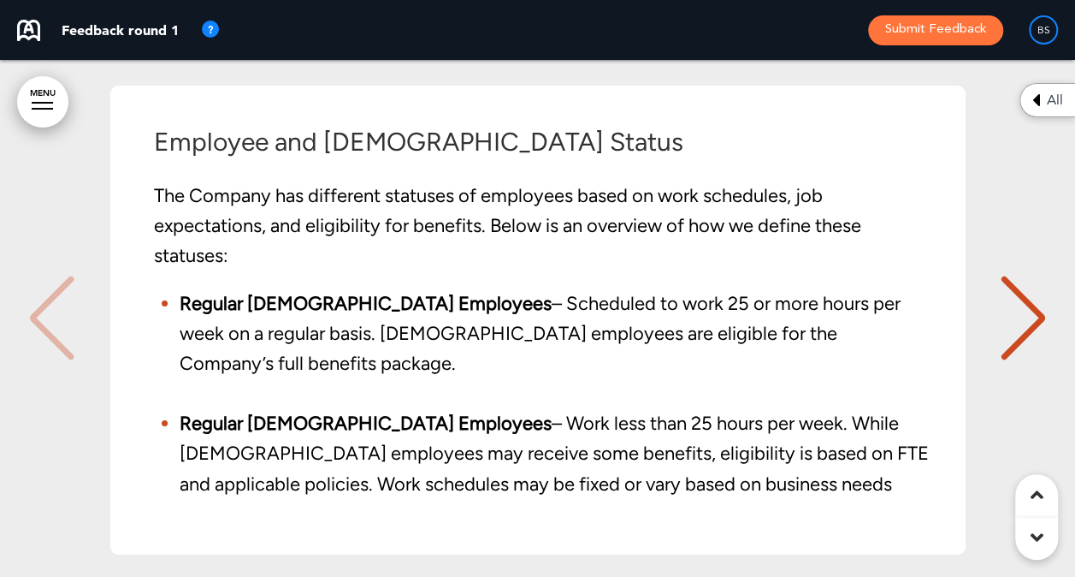
scroll to position [43818, 0]
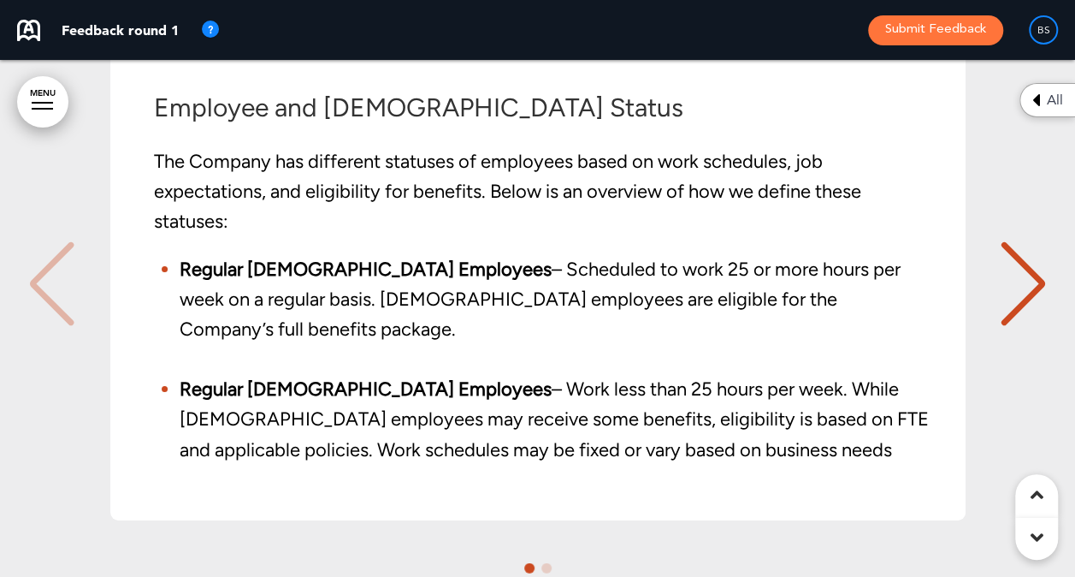
click at [1021, 312] on div "Next slide" at bounding box center [1024, 284] width 52 height 86
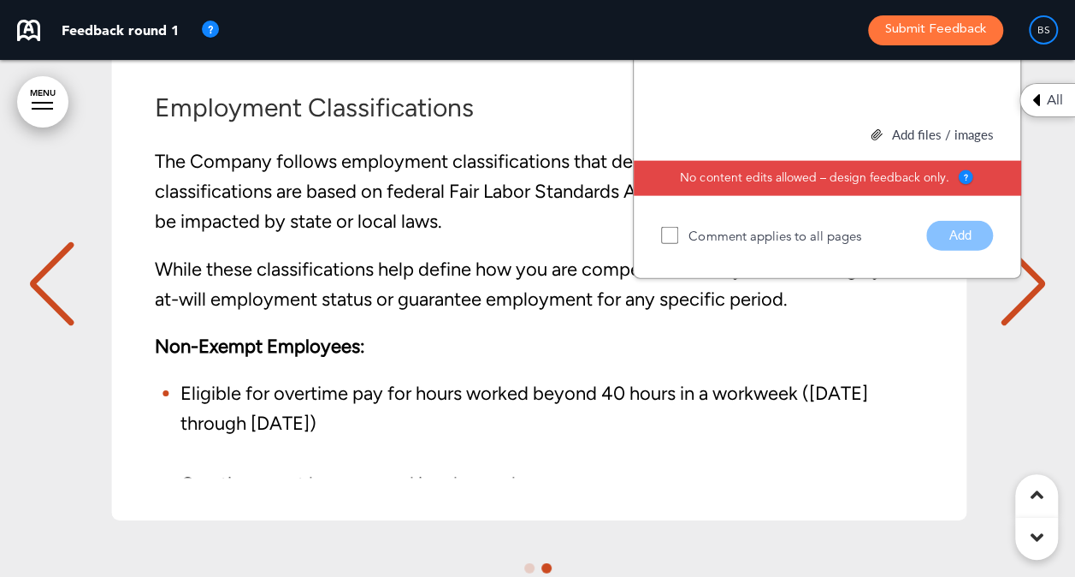
scroll to position [0, 1050]
click at [44, 322] on div "Previous slide" at bounding box center [52, 284] width 52 height 86
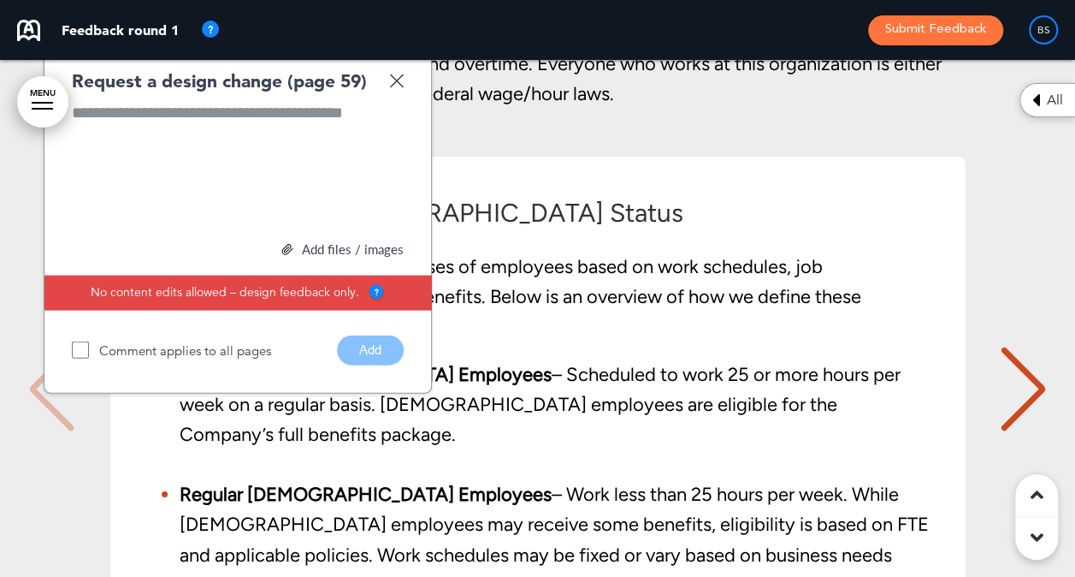
scroll to position [43681, 0]
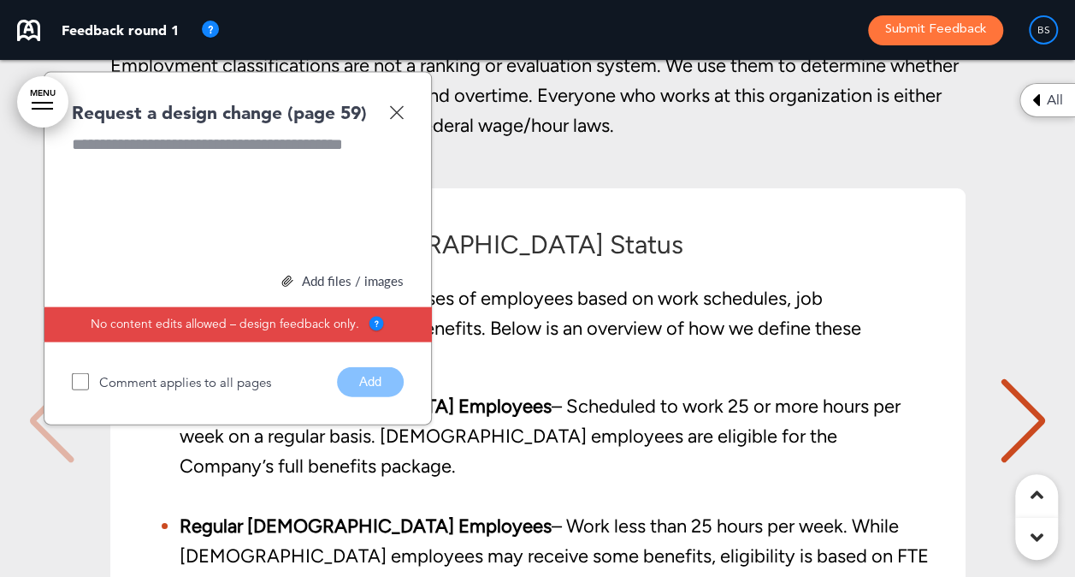
click at [397, 120] on img at bounding box center [396, 112] width 15 height 15
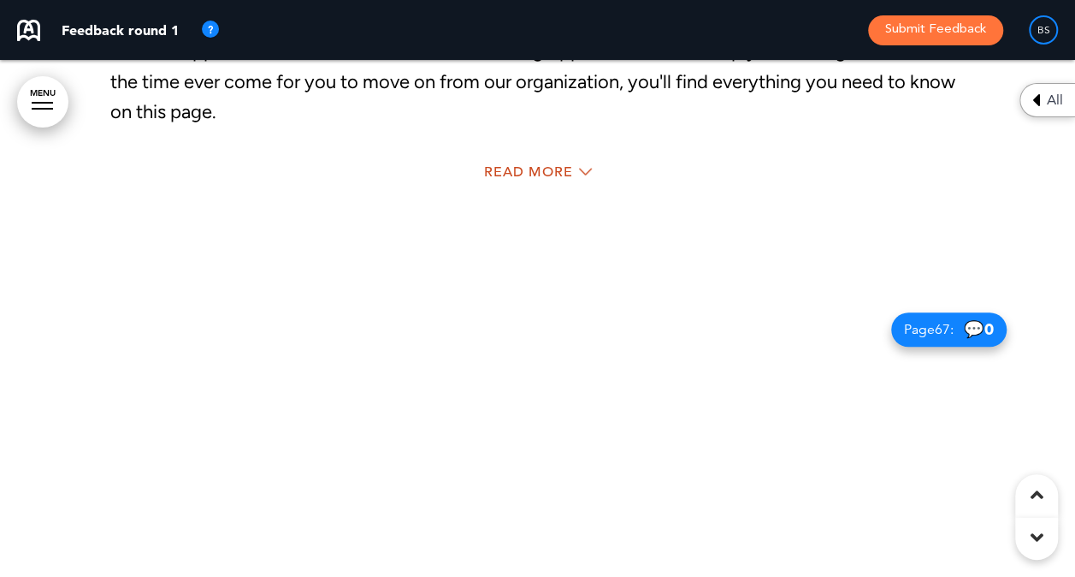
scroll to position [48814, 0]
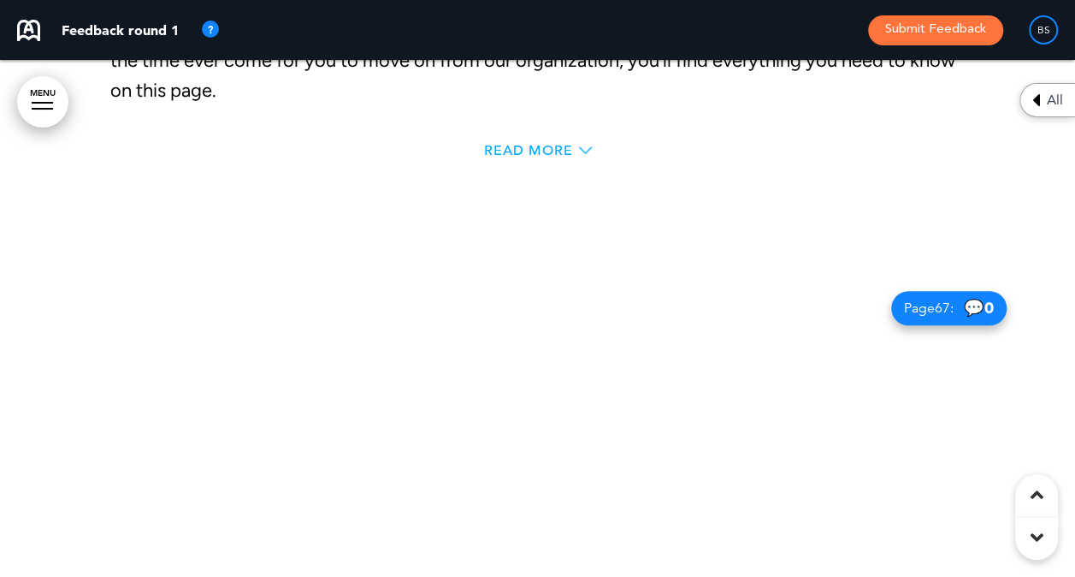
click at [558, 157] on span "Read More" at bounding box center [528, 151] width 89 height 14
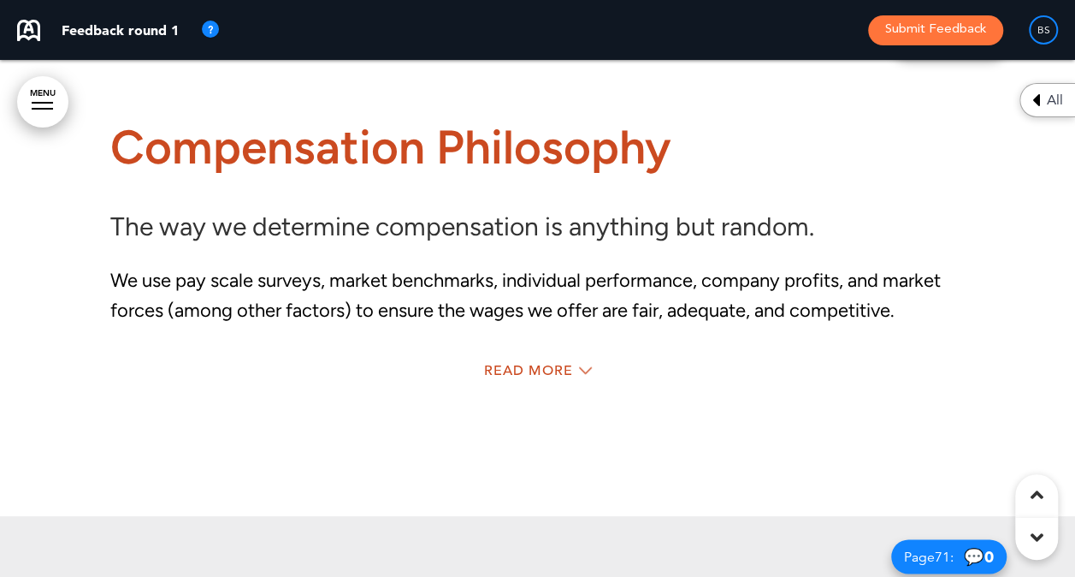
scroll to position [52740, 0]
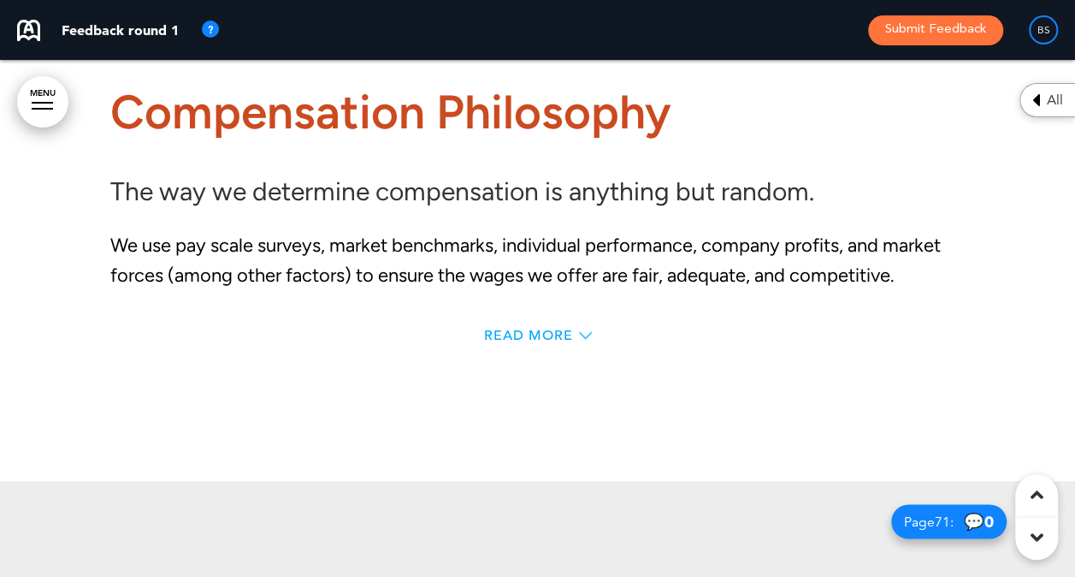
click at [566, 342] on span "Read More" at bounding box center [528, 336] width 89 height 14
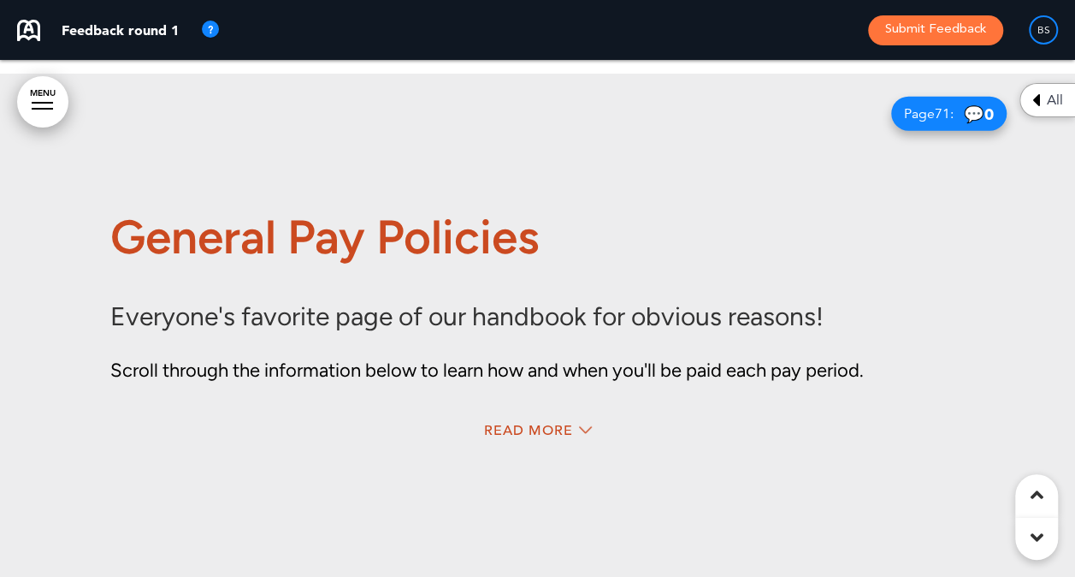
scroll to position [53720, 0]
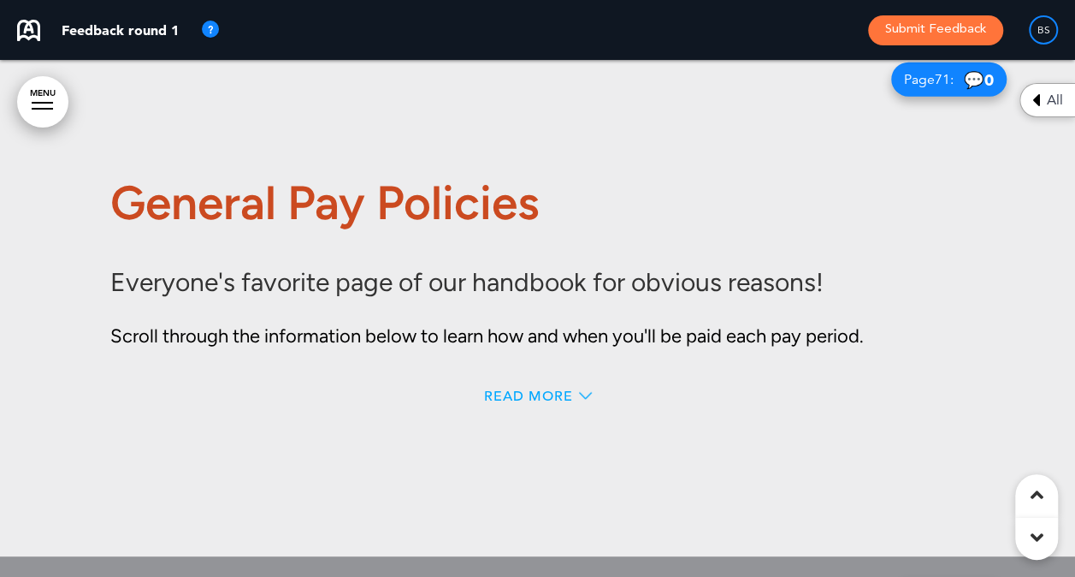
click at [570, 403] on span "Read More" at bounding box center [528, 396] width 89 height 14
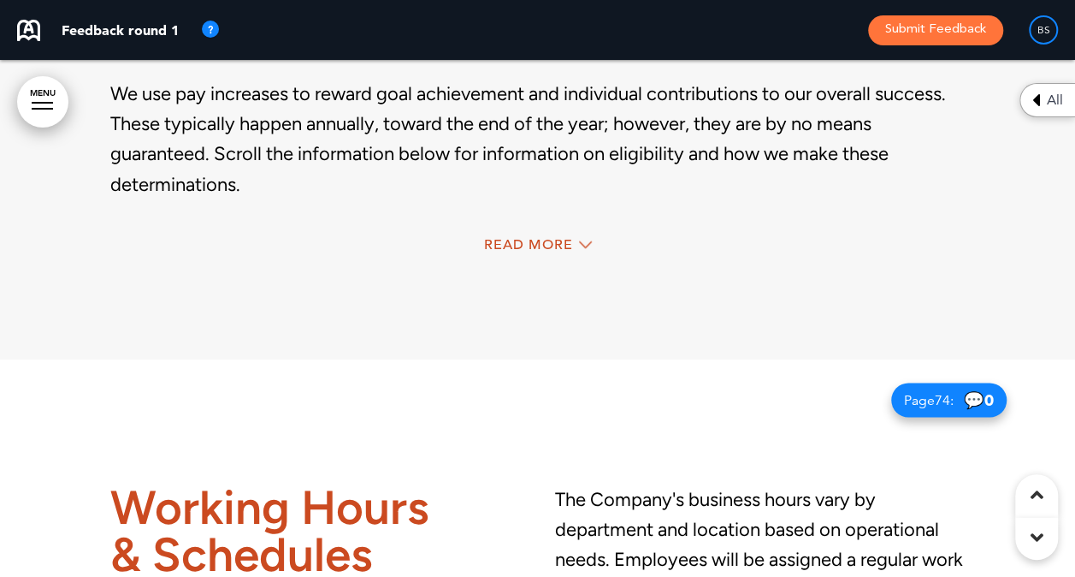
scroll to position [56139, 0]
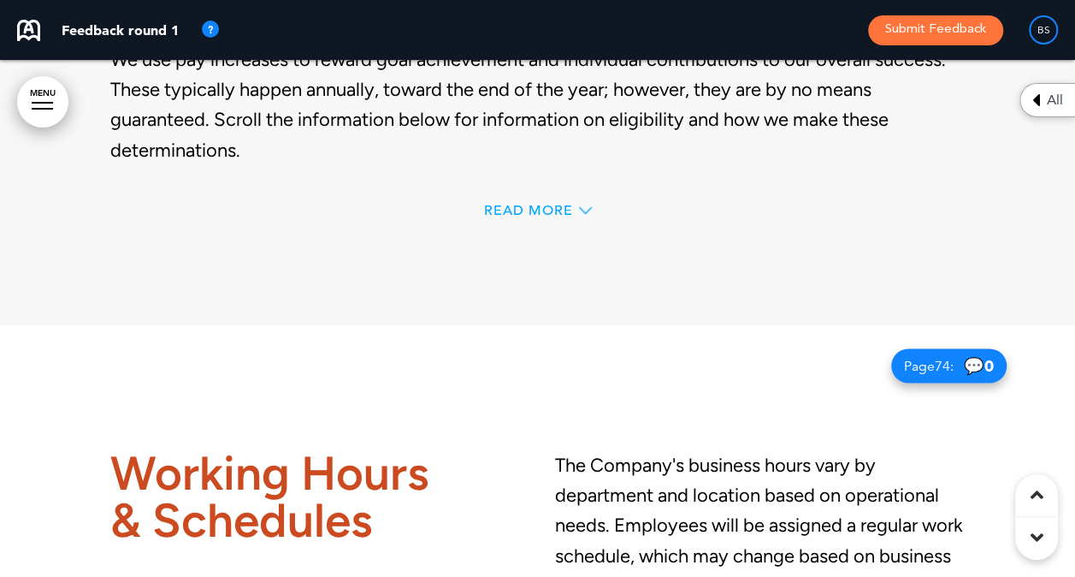
click at [554, 217] on span "Read More" at bounding box center [528, 211] width 89 height 14
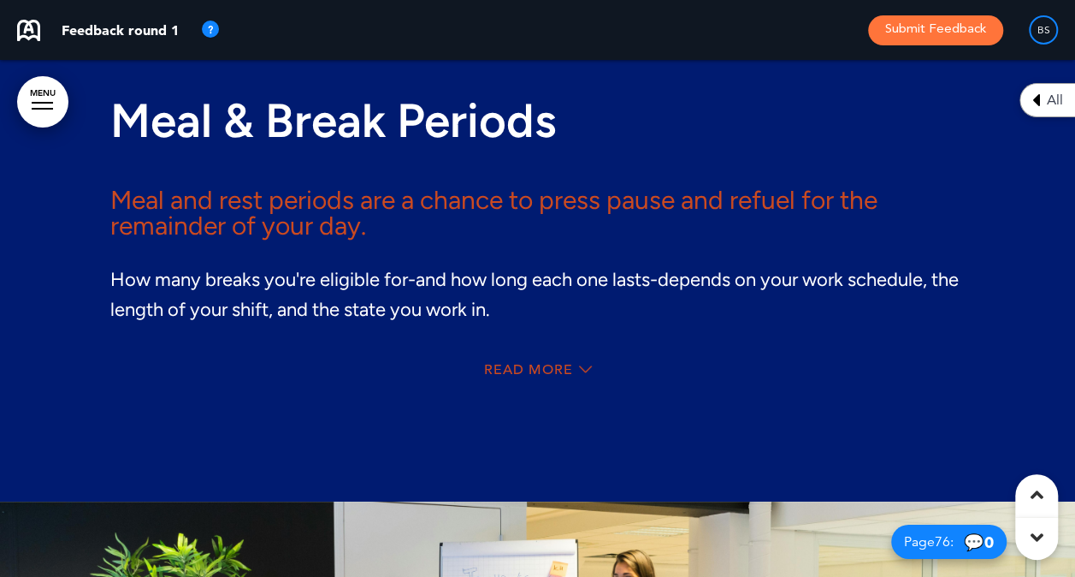
scroll to position [57443, 0]
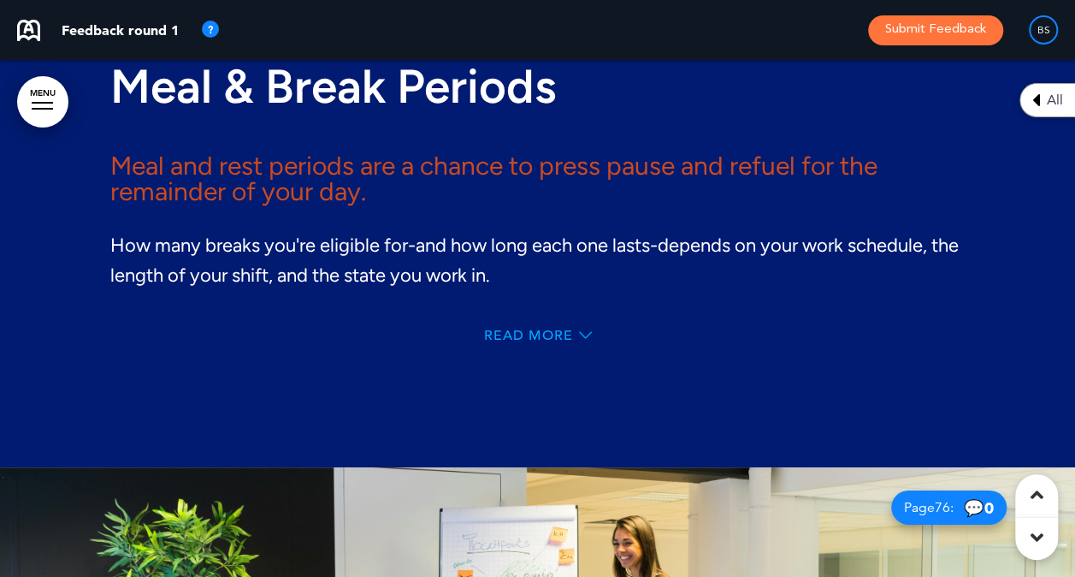
click at [503, 342] on span "Read More" at bounding box center [528, 336] width 89 height 14
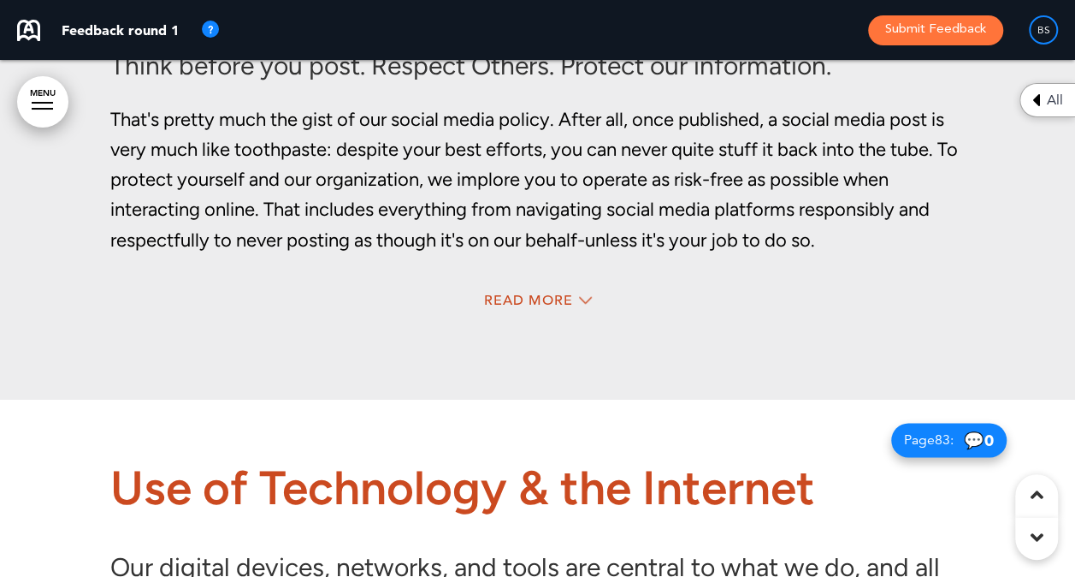
scroll to position [62417, 0]
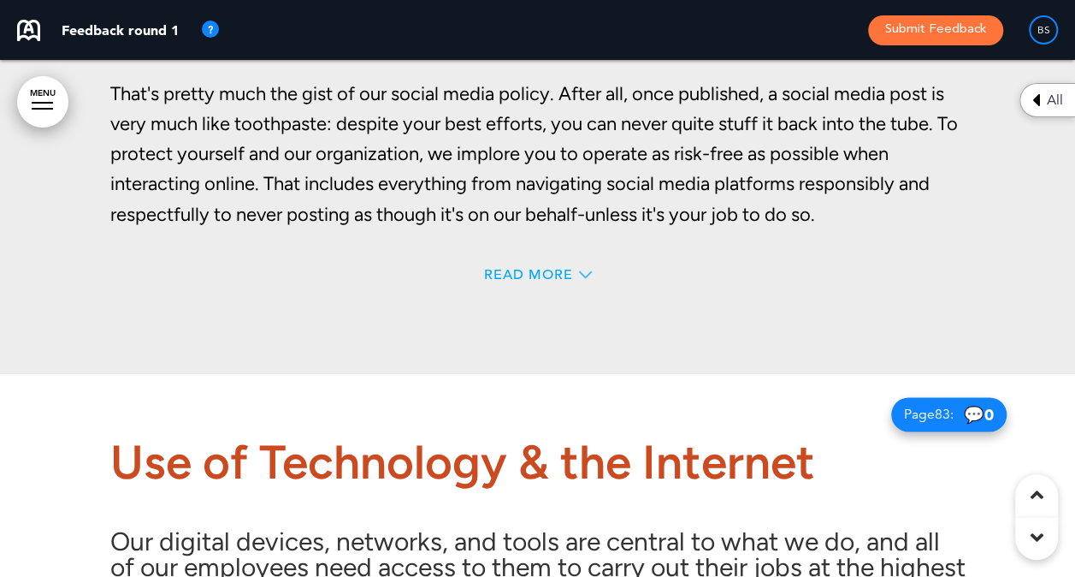
click at [548, 281] on span "Read More" at bounding box center [528, 275] width 89 height 14
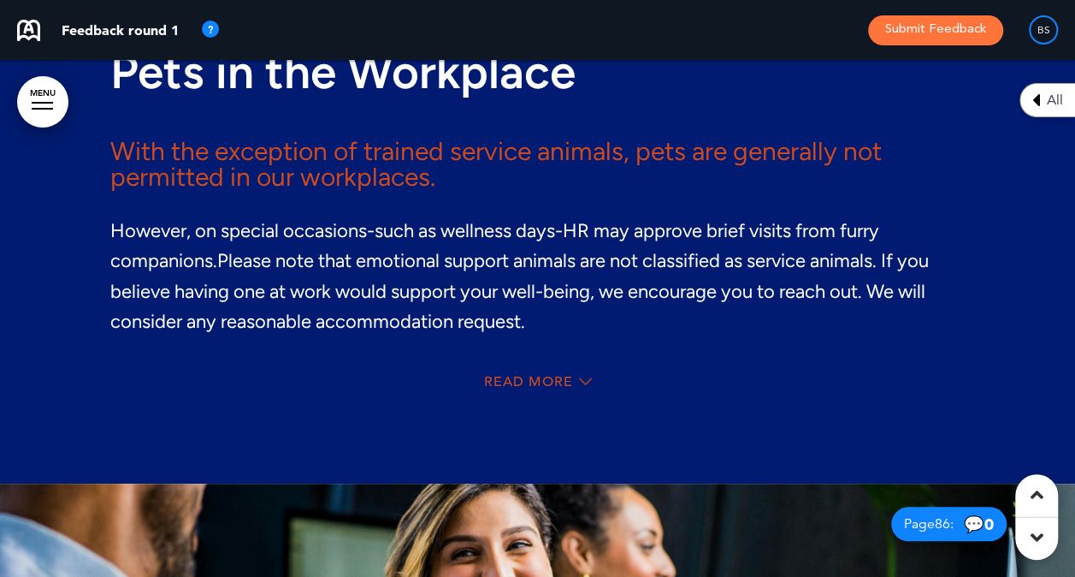
scroll to position [64979, 0]
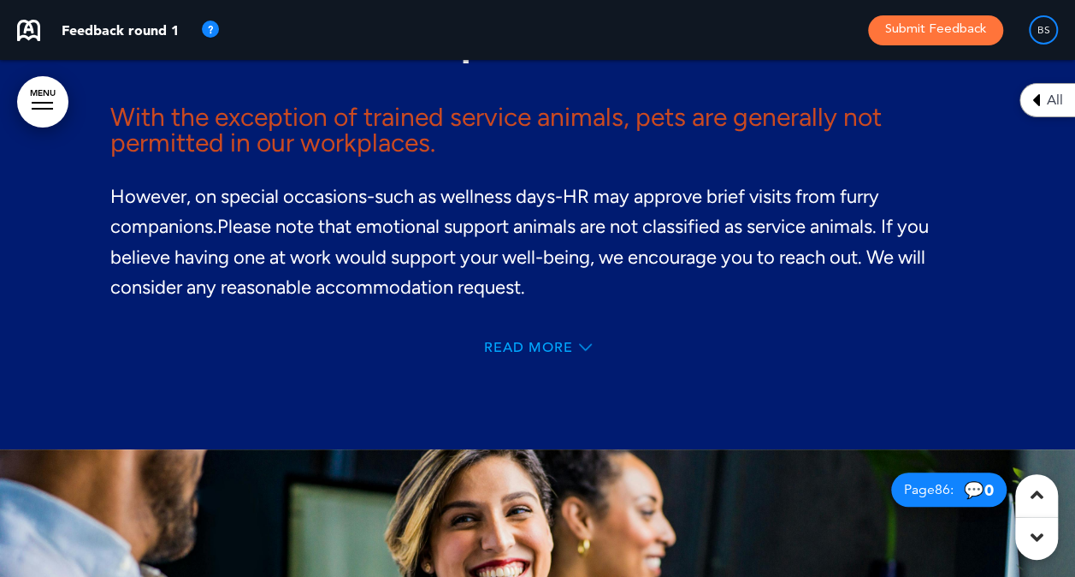
click at [561, 354] on span "Read More" at bounding box center [528, 347] width 89 height 14
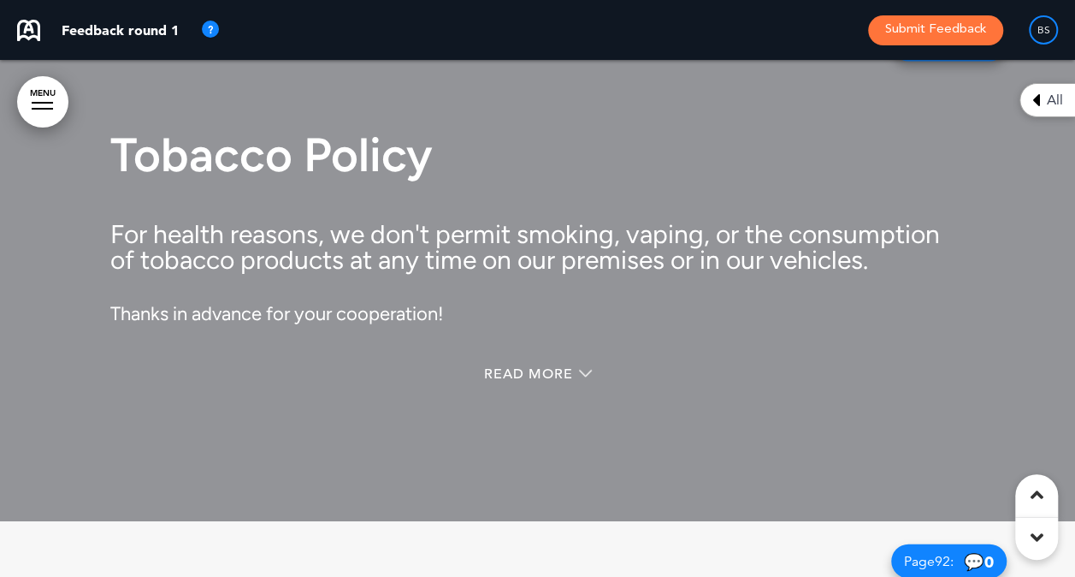
scroll to position [69417, 0]
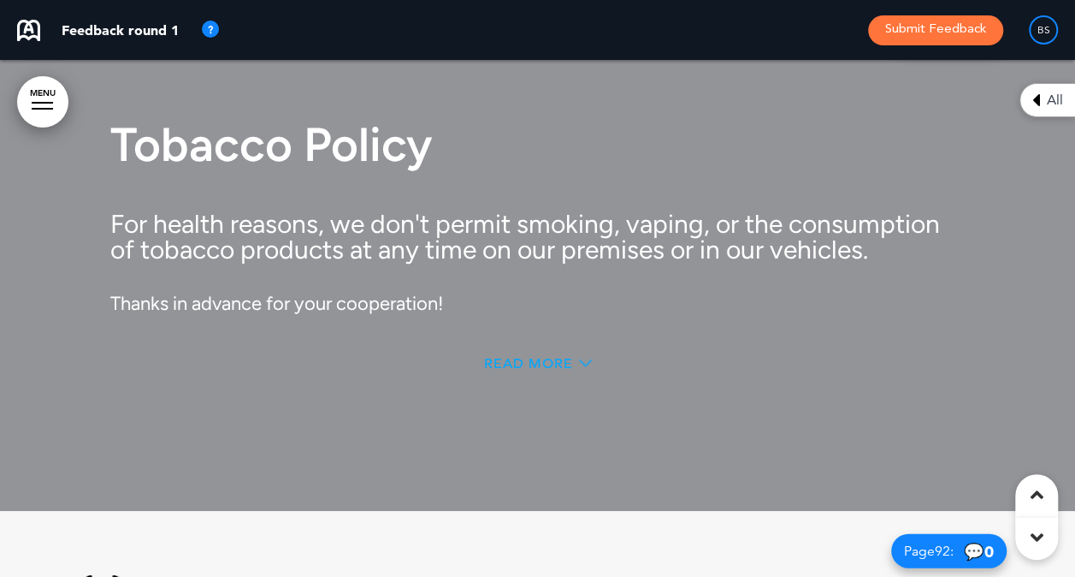
click at [543, 370] on span "Read More" at bounding box center [528, 364] width 89 height 14
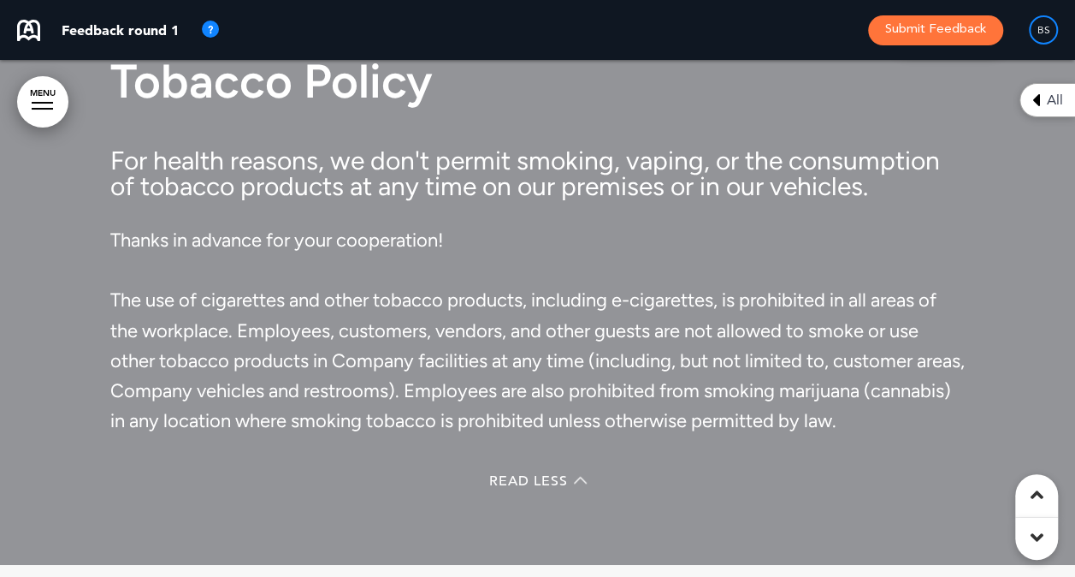
click at [1003, 390] on div at bounding box center [537, 279] width 1075 height 571
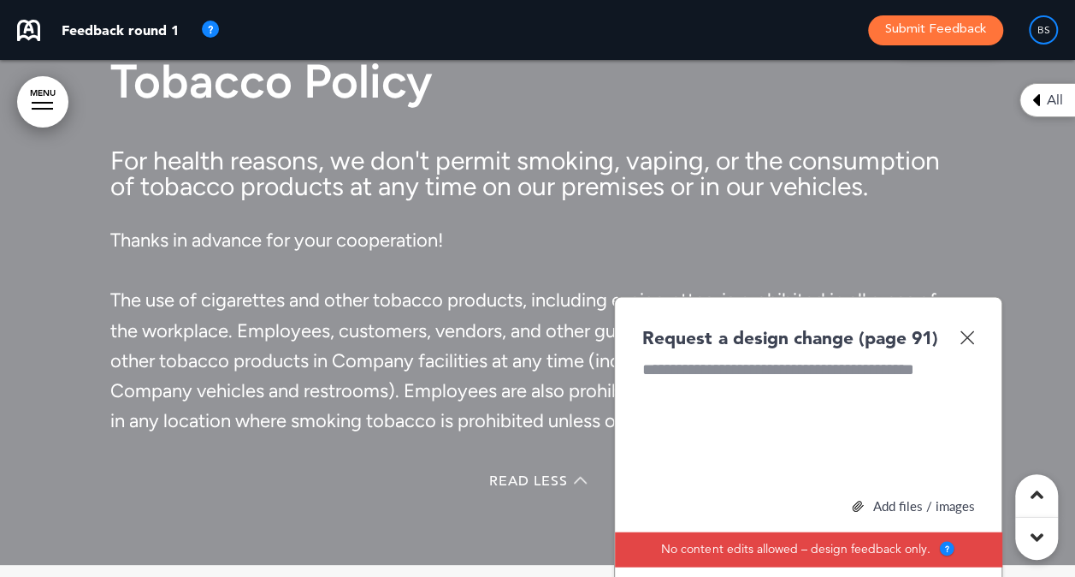
click at [964, 350] on div "Request a design change (page 91)" at bounding box center [808, 337] width 332 height 25
click at [965, 345] on img at bounding box center [967, 337] width 15 height 15
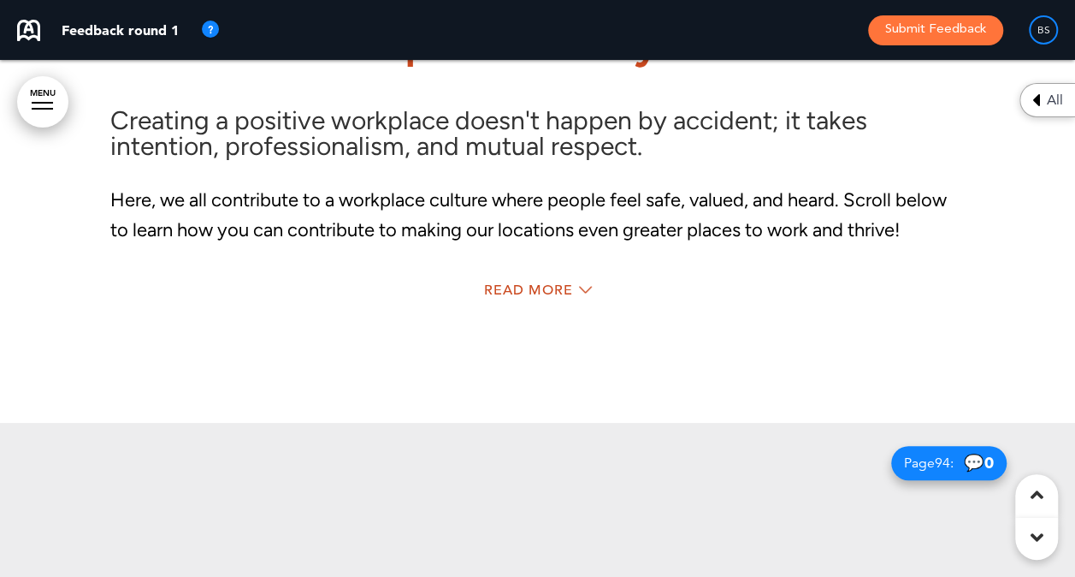
scroll to position [70991, 0]
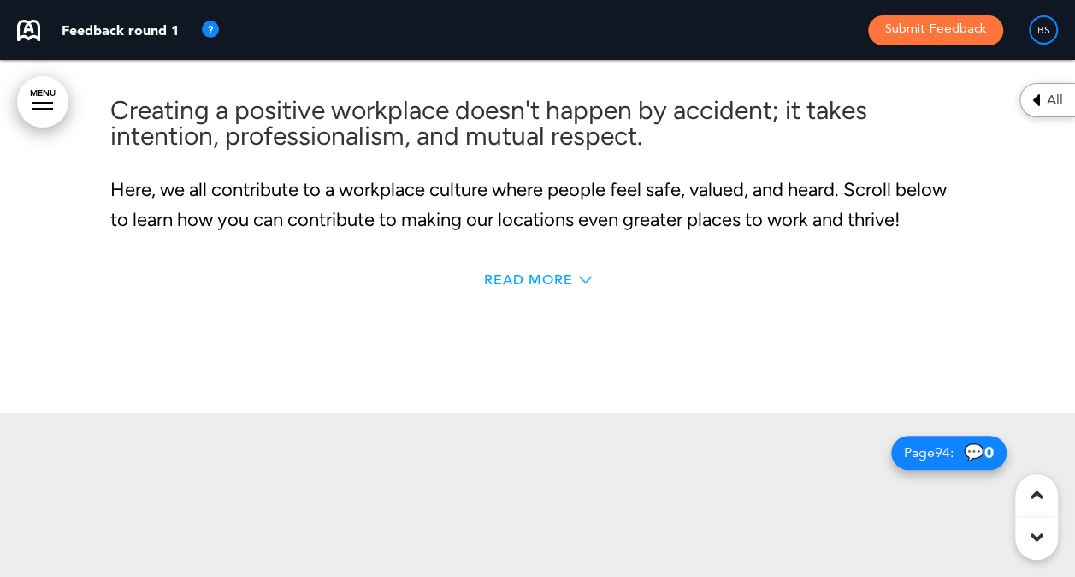
click at [541, 287] on span "Read More" at bounding box center [528, 280] width 89 height 14
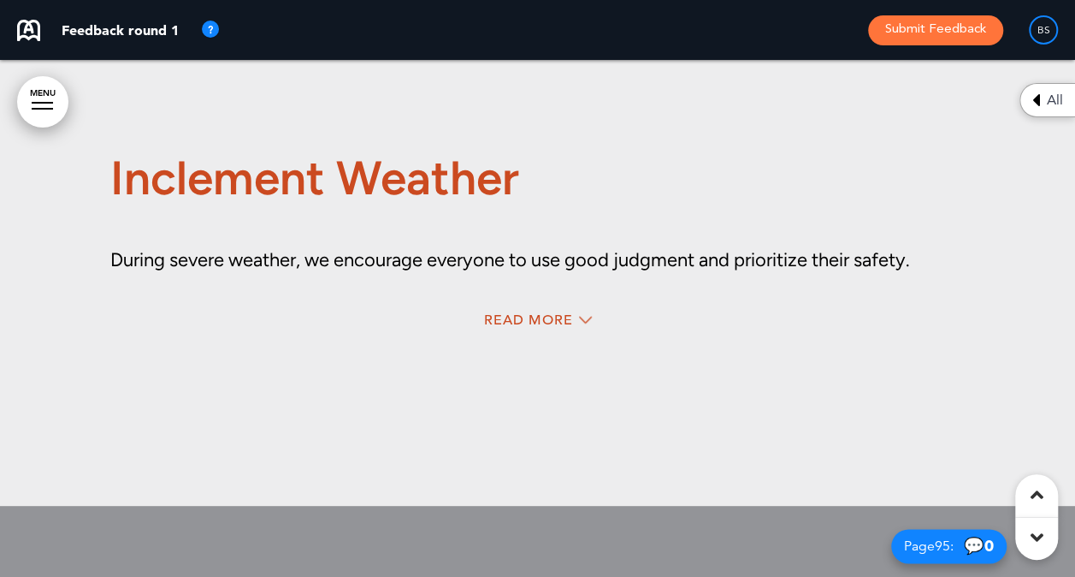
scroll to position [71856, 0]
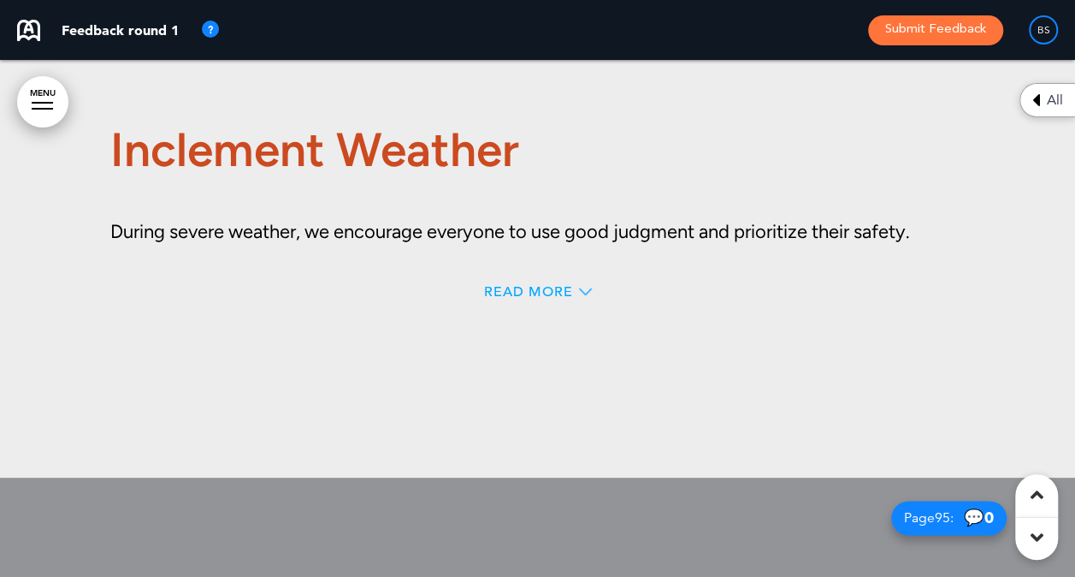
click at [536, 299] on span "Read More" at bounding box center [528, 292] width 89 height 14
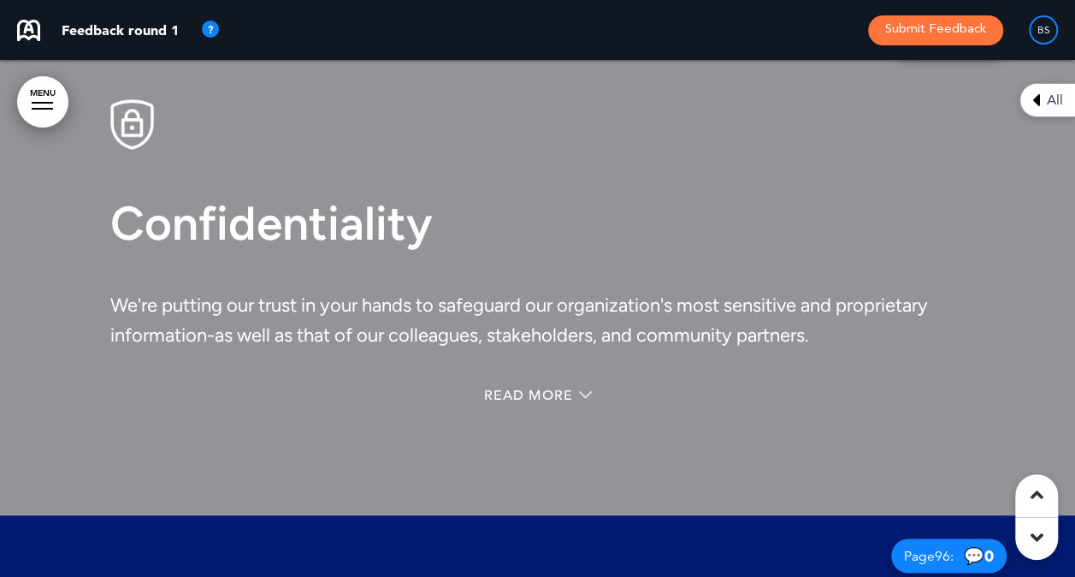
scroll to position [72370, 0]
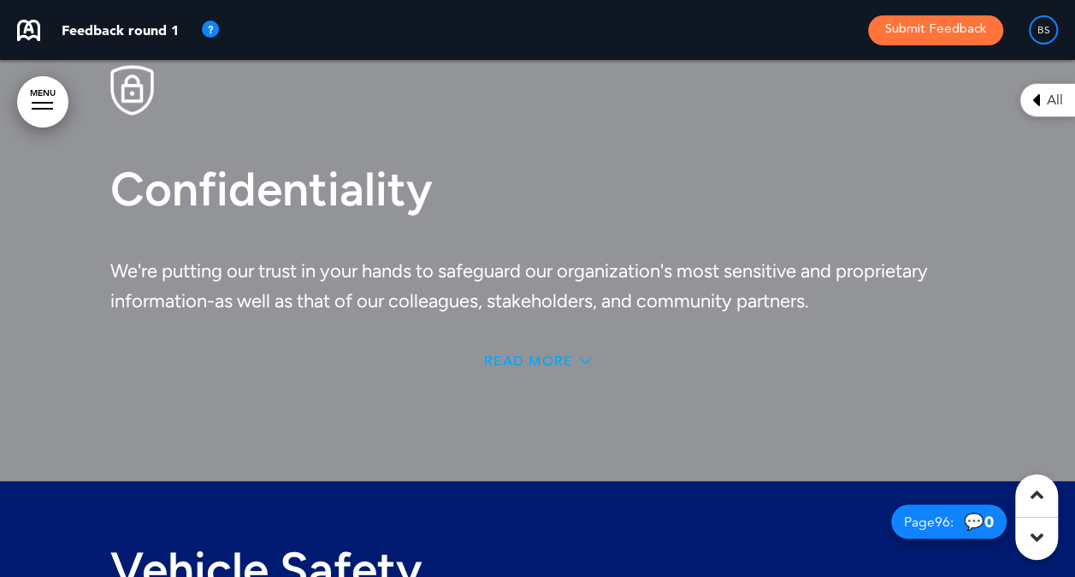
click at [560, 367] on span "Read More" at bounding box center [528, 360] width 89 height 14
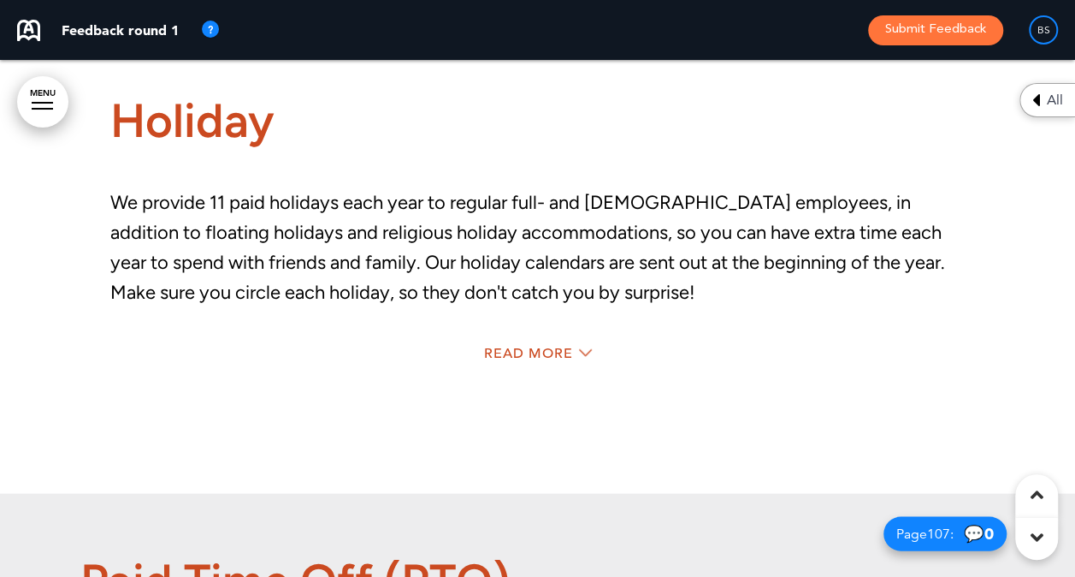
scroll to position [78962, 0]
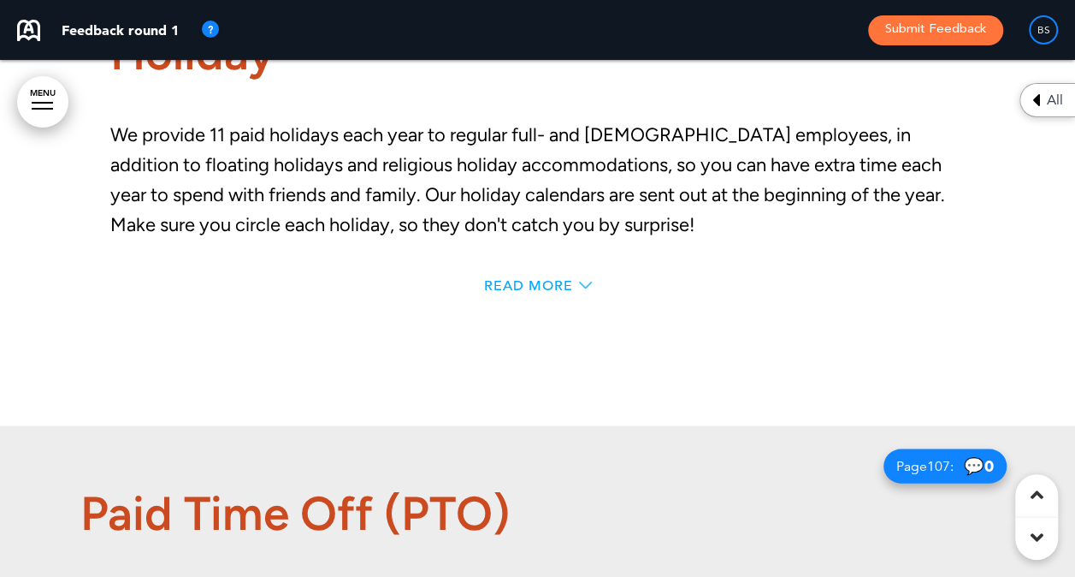
click at [551, 292] on span "Read More" at bounding box center [528, 285] width 89 height 14
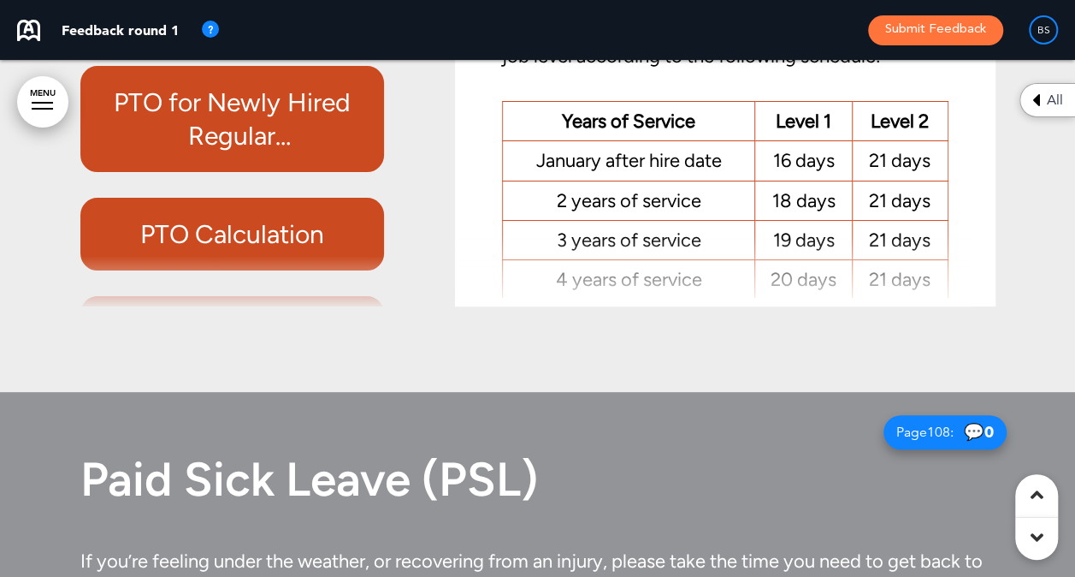
scroll to position [80721, 0]
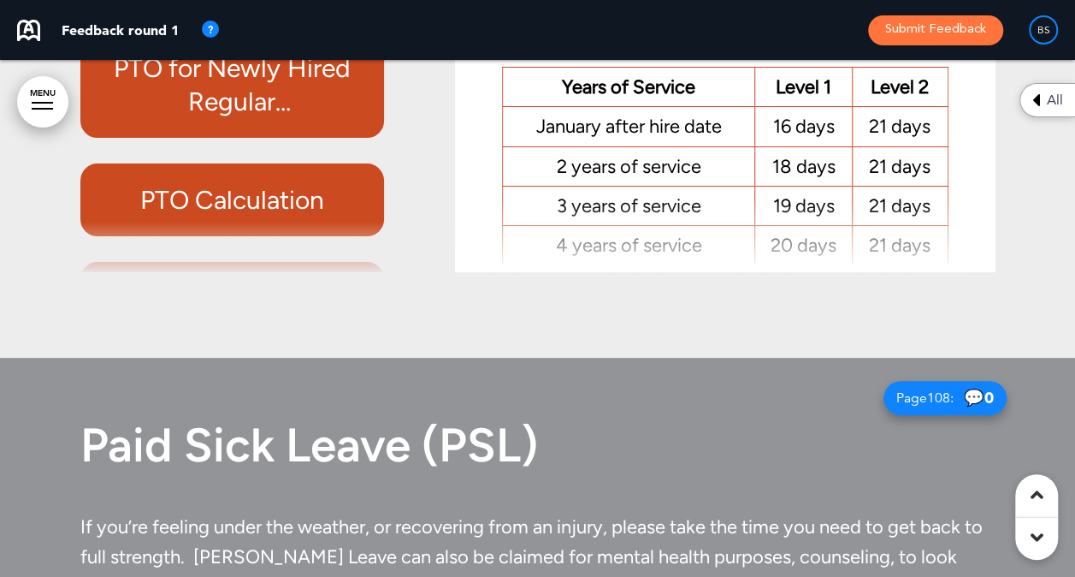
drag, startPoint x: 965, startPoint y: 192, endPoint x: 965, endPoint y: 263, distance: 71.0
click at [965, 263] on div "PTO Accrual and Eligibility Employees accrue PTO based on years of service and …" at bounding box center [725, 85] width 514 height 355
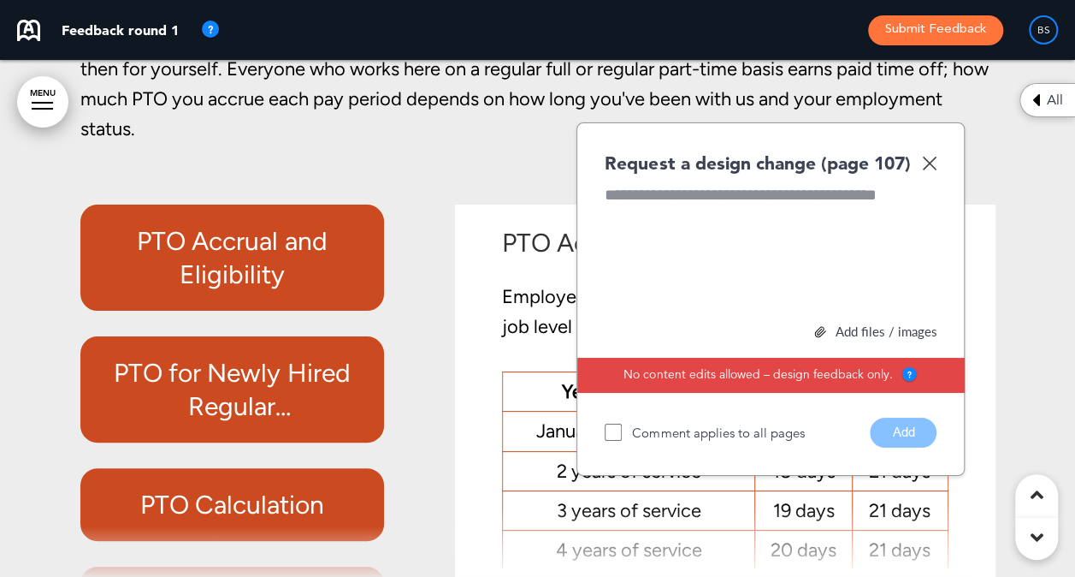
click at [927, 170] on img at bounding box center [929, 163] width 15 height 15
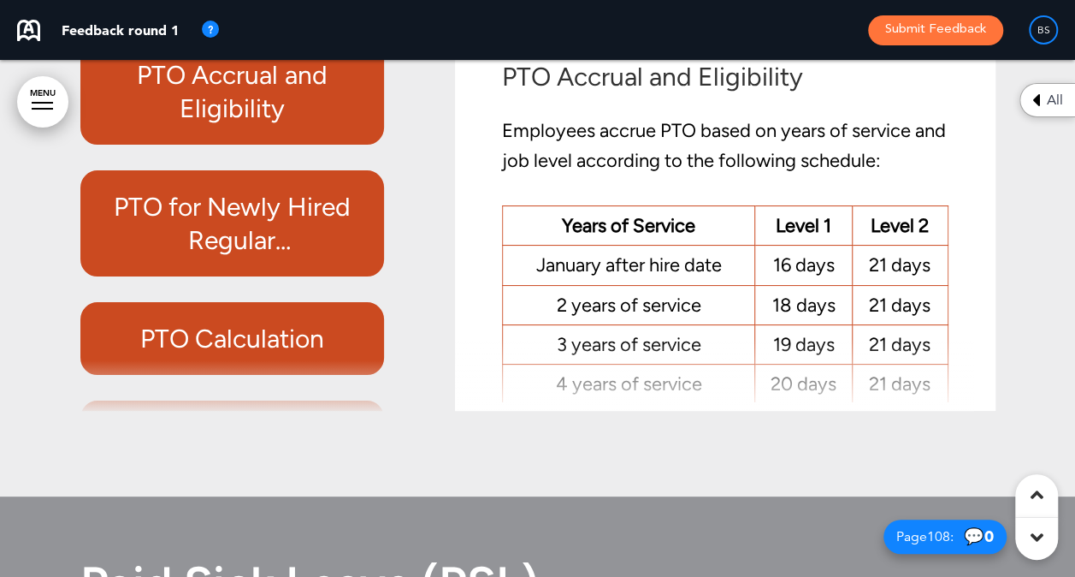
scroll to position [80622, 0]
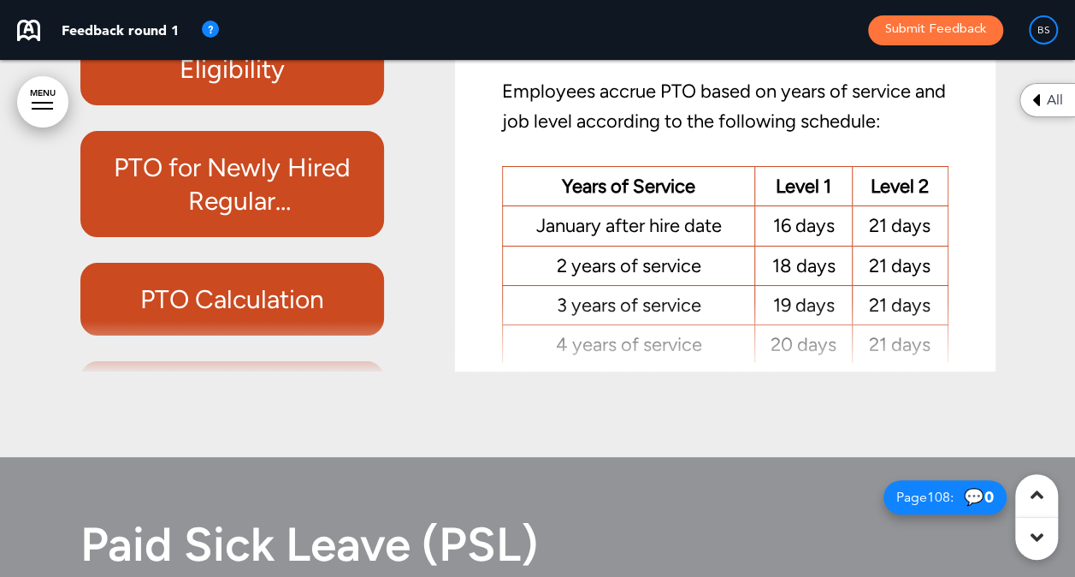
click at [1036, 536] on icon at bounding box center [1037, 537] width 13 height 21
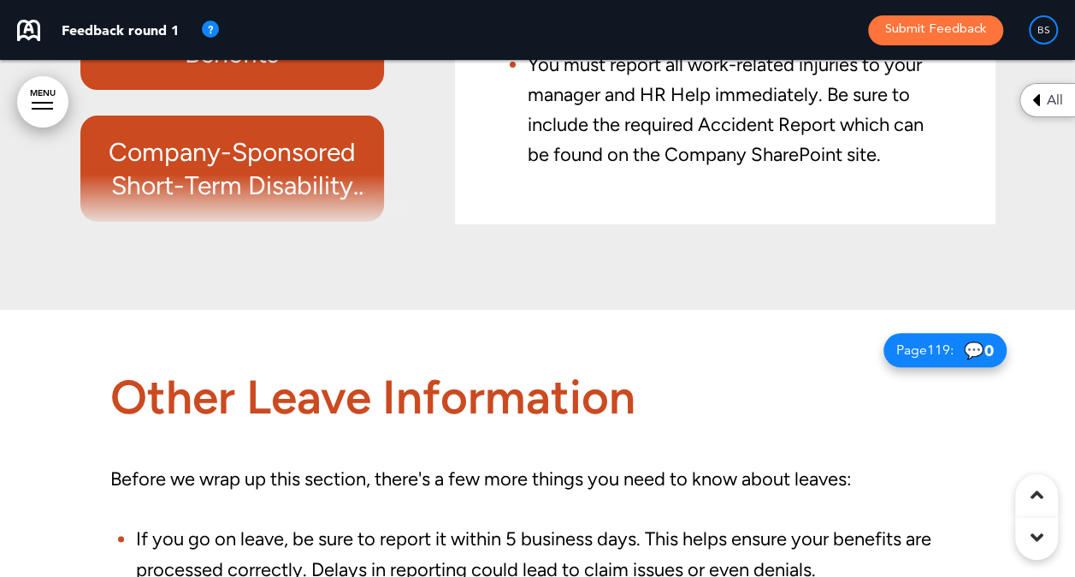
scroll to position [87871, 0]
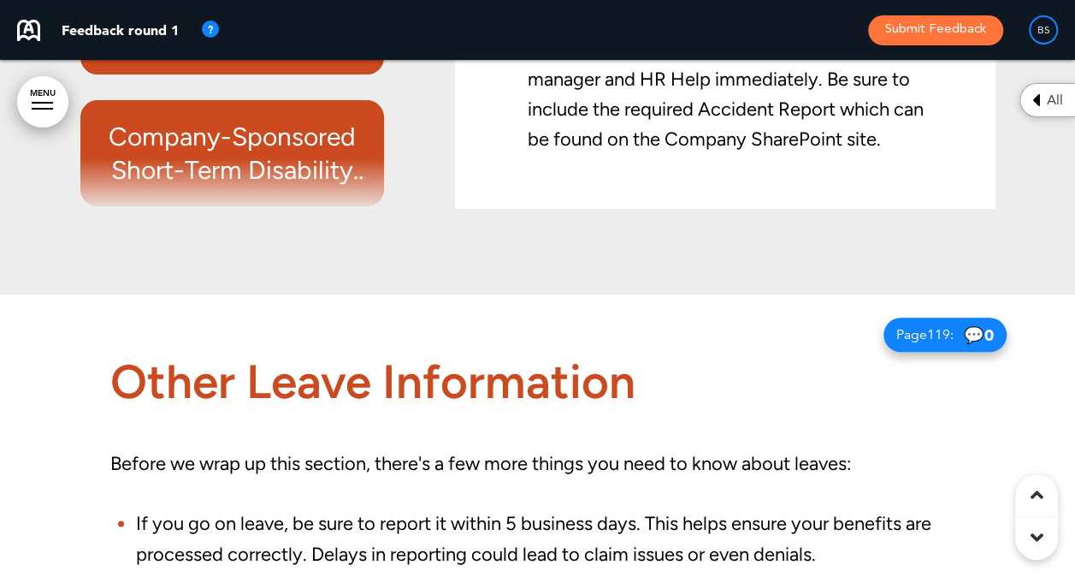
click at [1043, 104] on div "All" at bounding box center [1048, 100] width 56 height 34
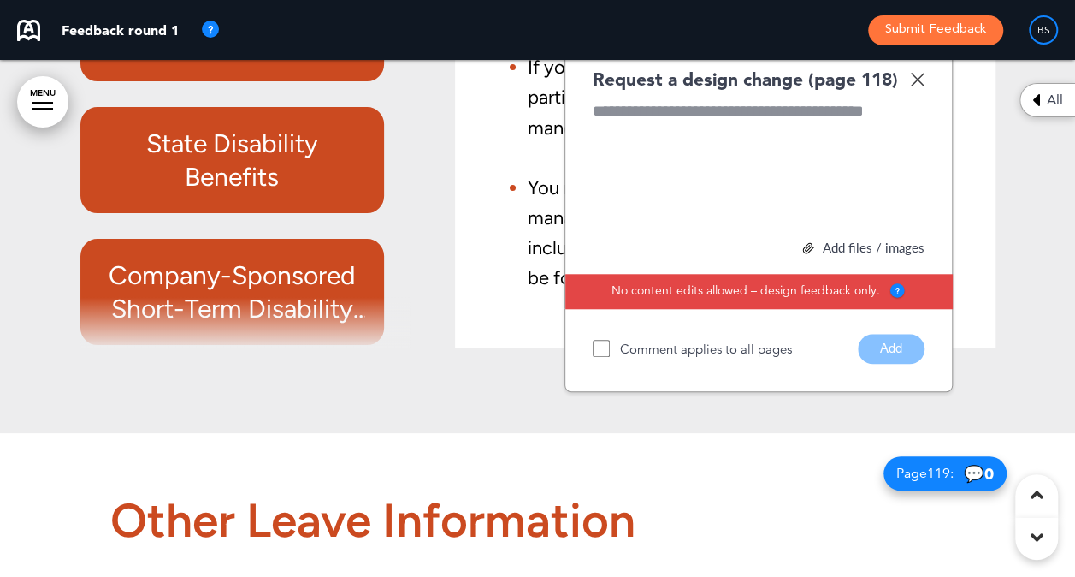
scroll to position [87700, 0]
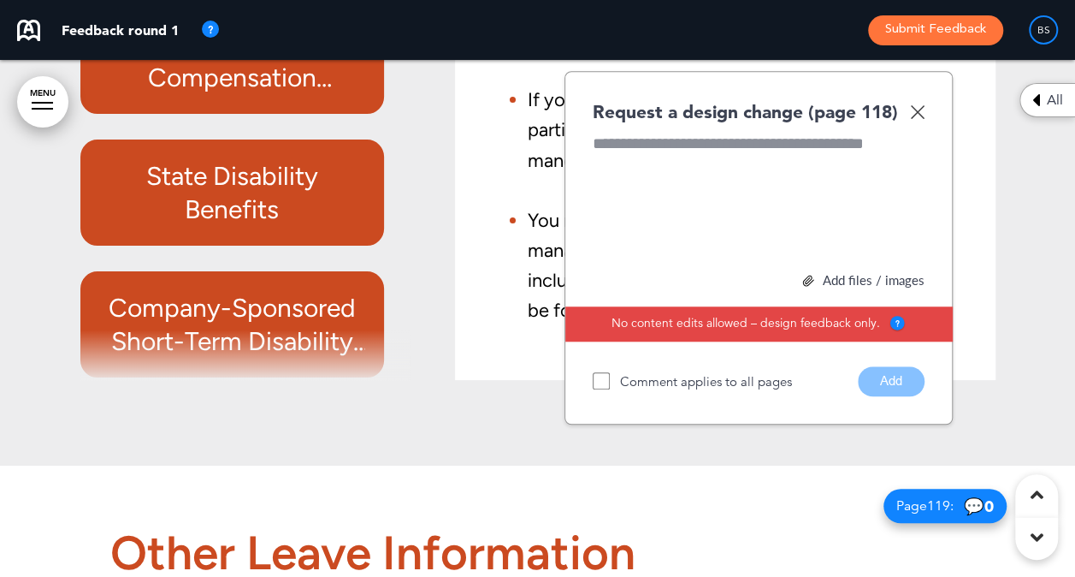
click at [914, 119] on img at bounding box center [917, 111] width 15 height 15
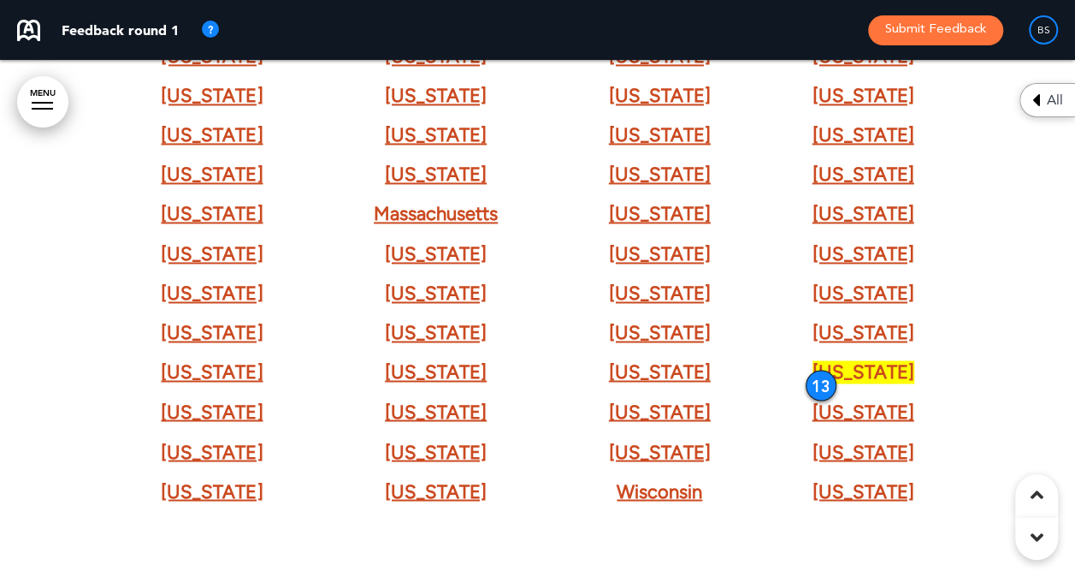
scroll to position [91522, 0]
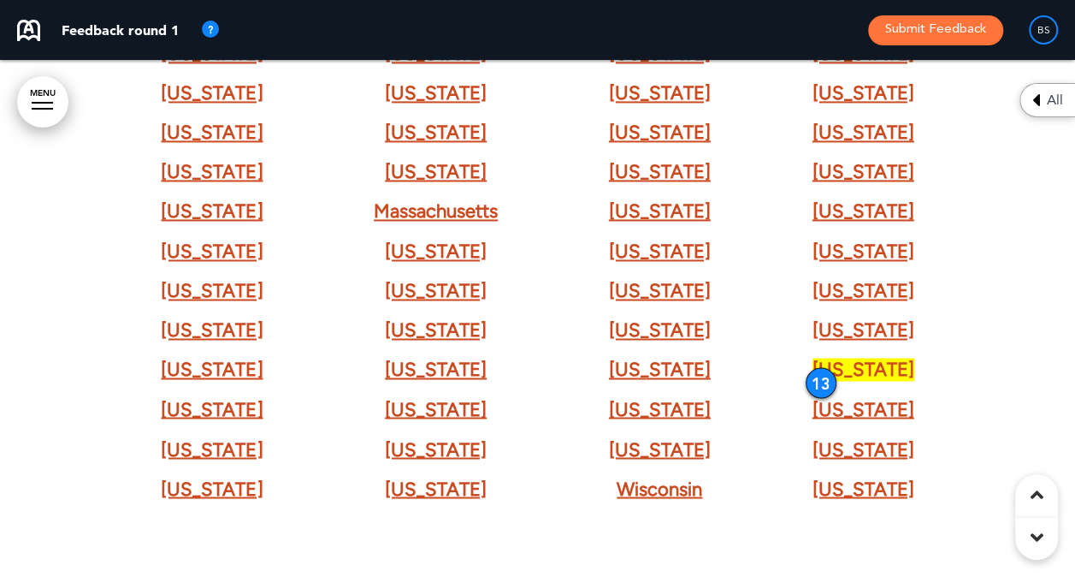
click at [246, 341] on strong "[US_STATE]" at bounding box center [212, 329] width 102 height 23
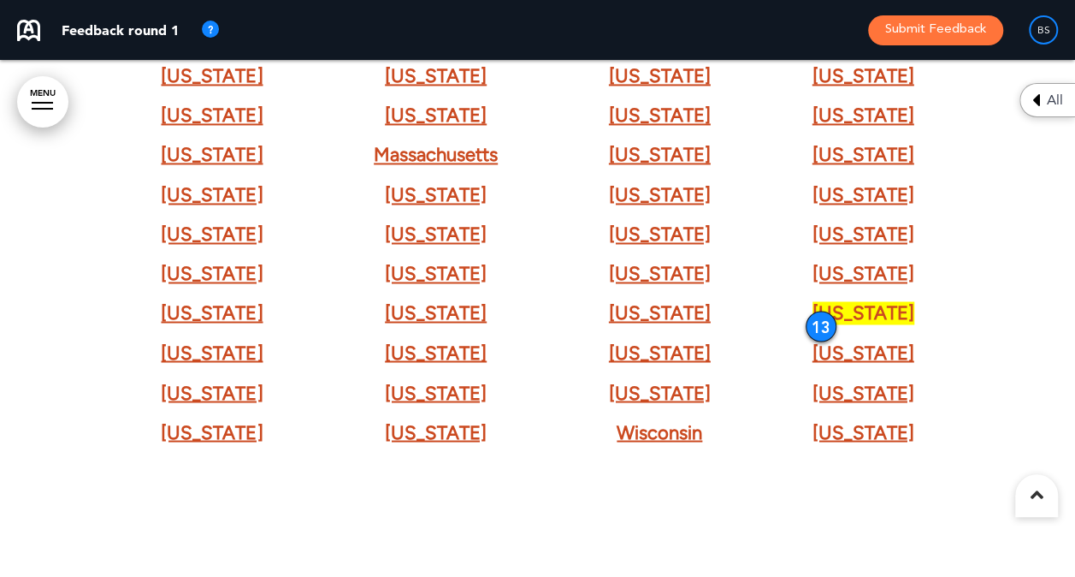
scroll to position [91664, 0]
